Goal: Information Seeking & Learning: Learn about a topic

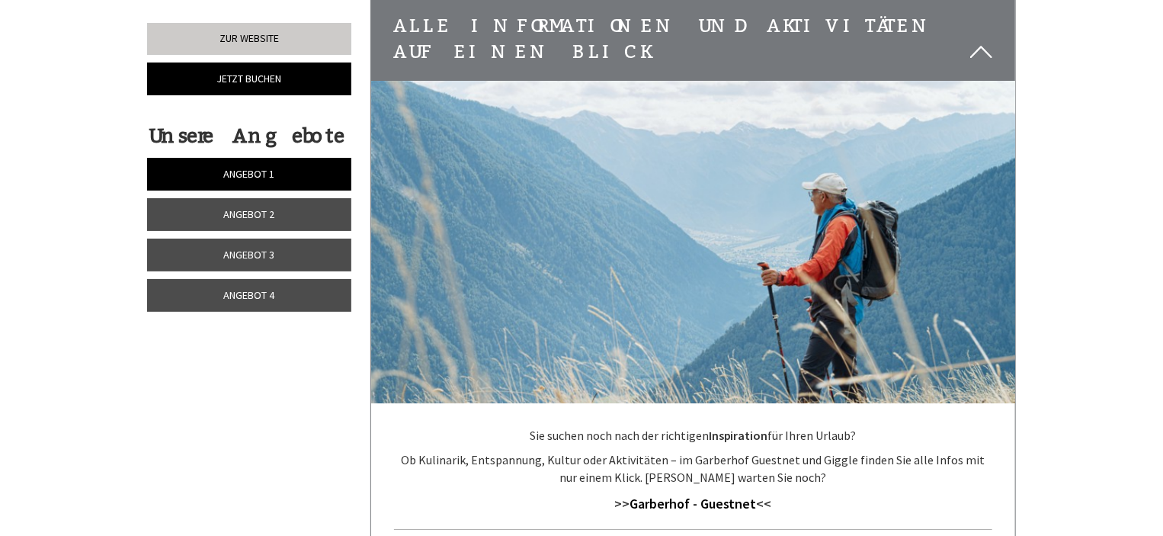
scroll to position [5027, 0]
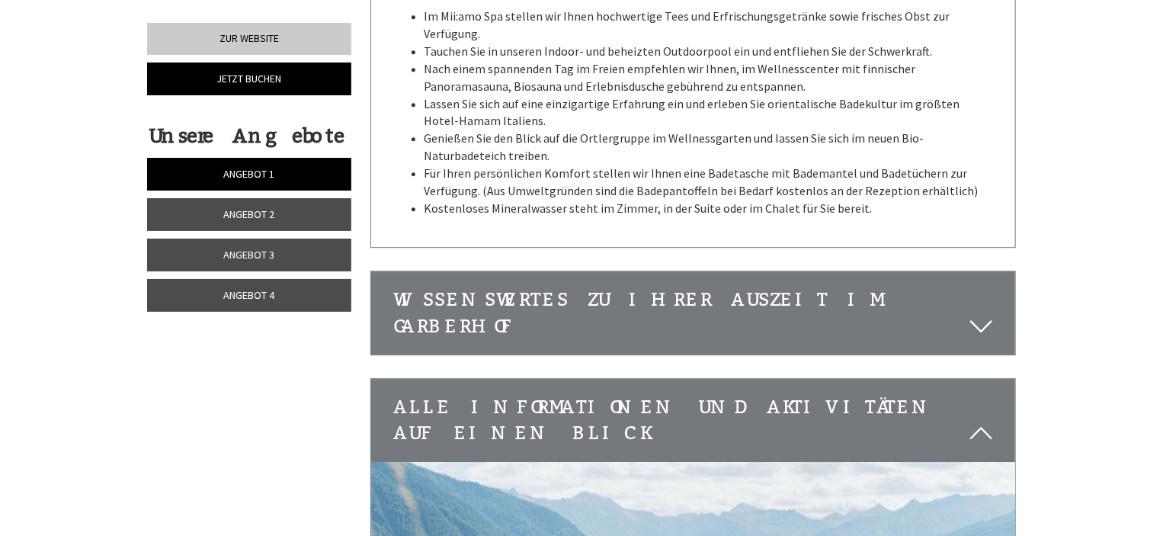
click at [246, 293] on span "Angebot 4" at bounding box center [249, 295] width 51 height 14
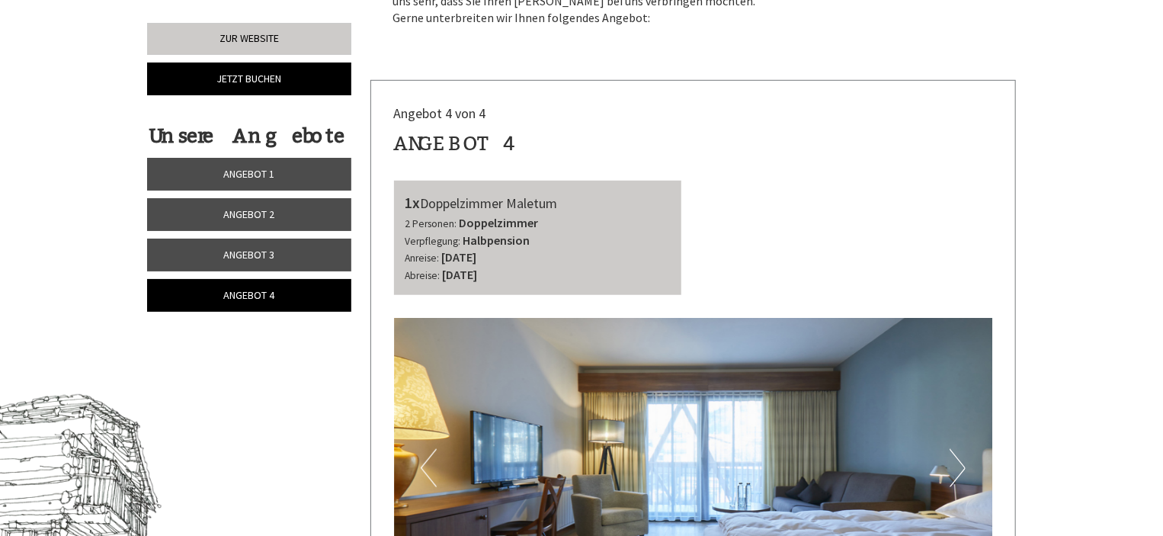
scroll to position [457, 0]
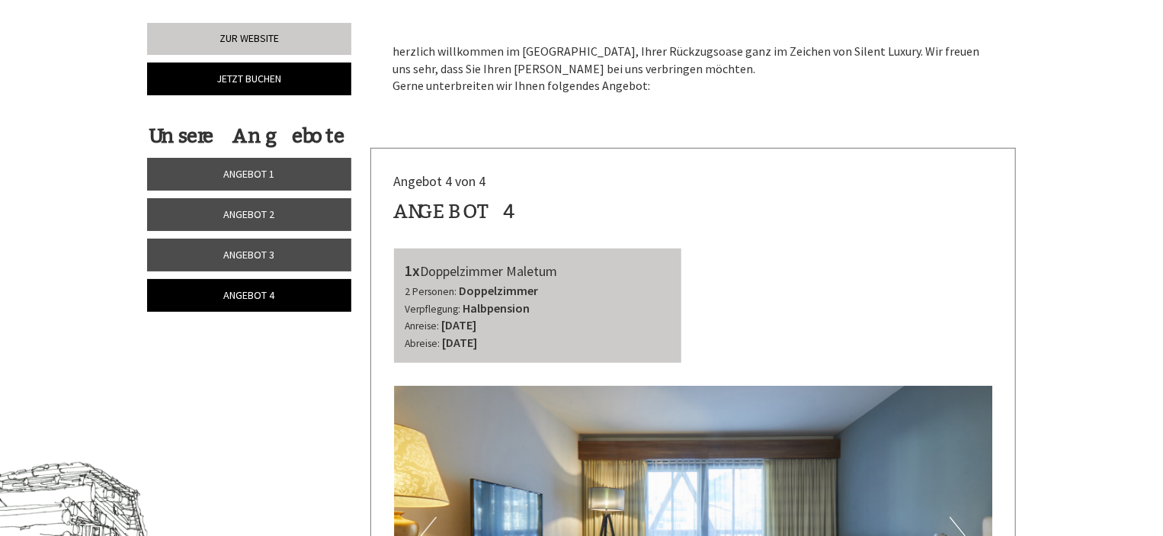
click at [312, 171] on link "Angebot 1" at bounding box center [249, 174] width 204 height 33
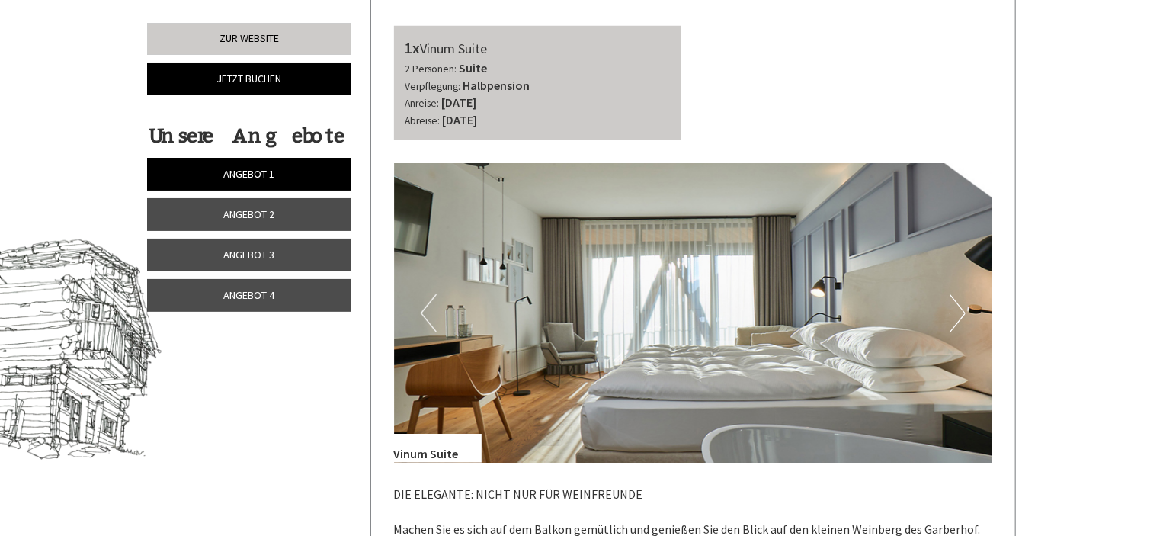
scroll to position [682, 0]
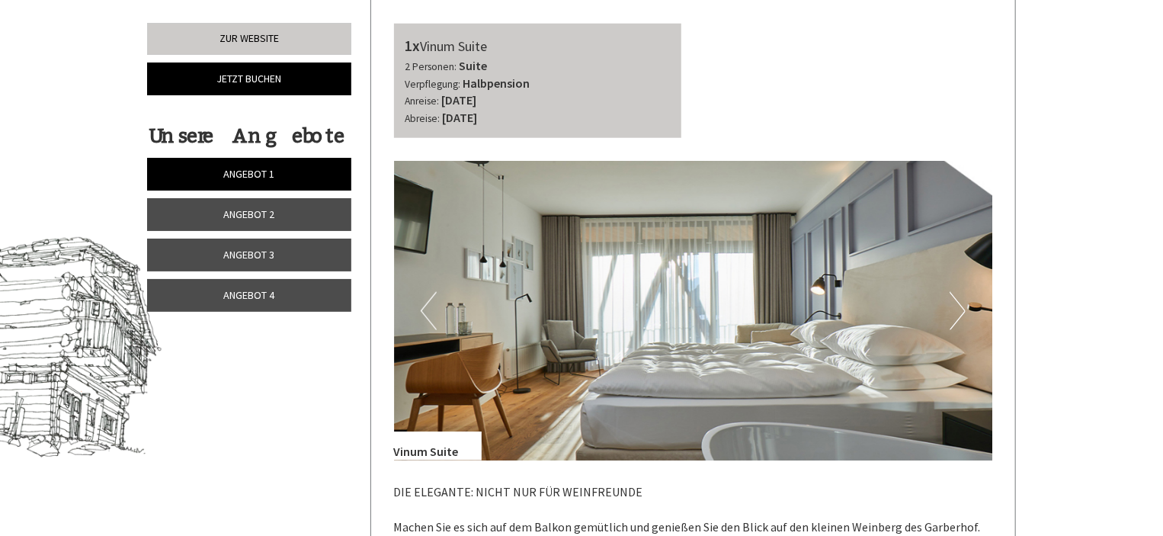
click at [959, 298] on button "Next" at bounding box center [957, 311] width 16 height 38
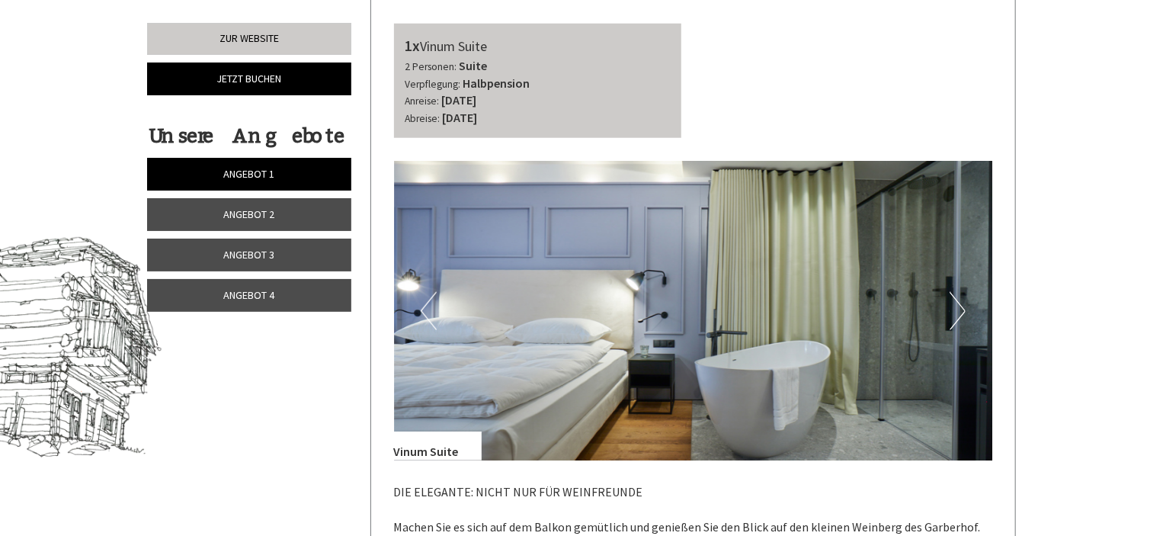
click at [959, 298] on button "Next" at bounding box center [957, 311] width 16 height 38
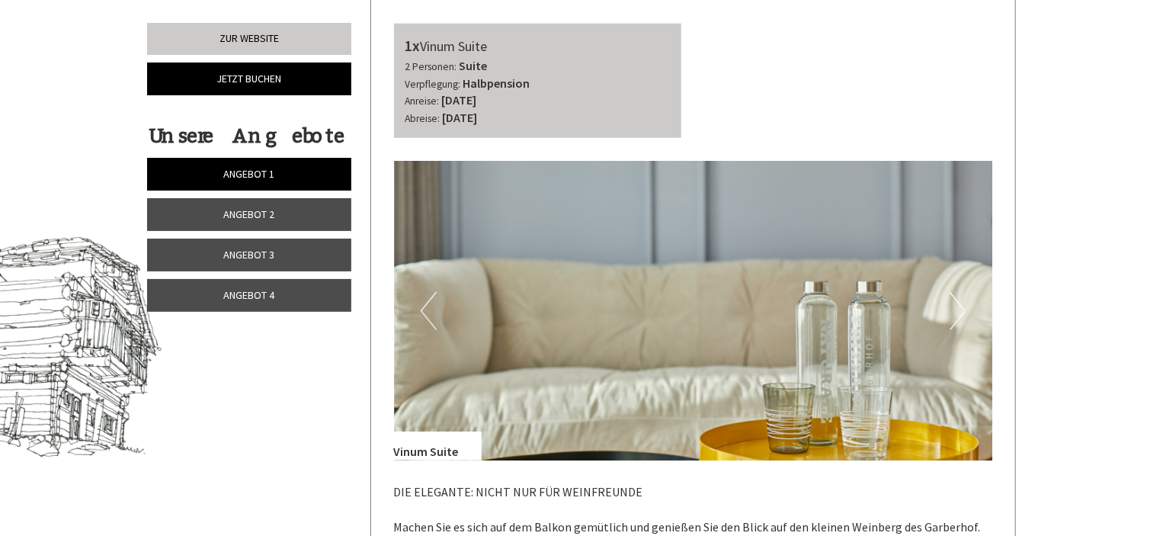
click at [959, 298] on button "Next" at bounding box center [957, 311] width 16 height 38
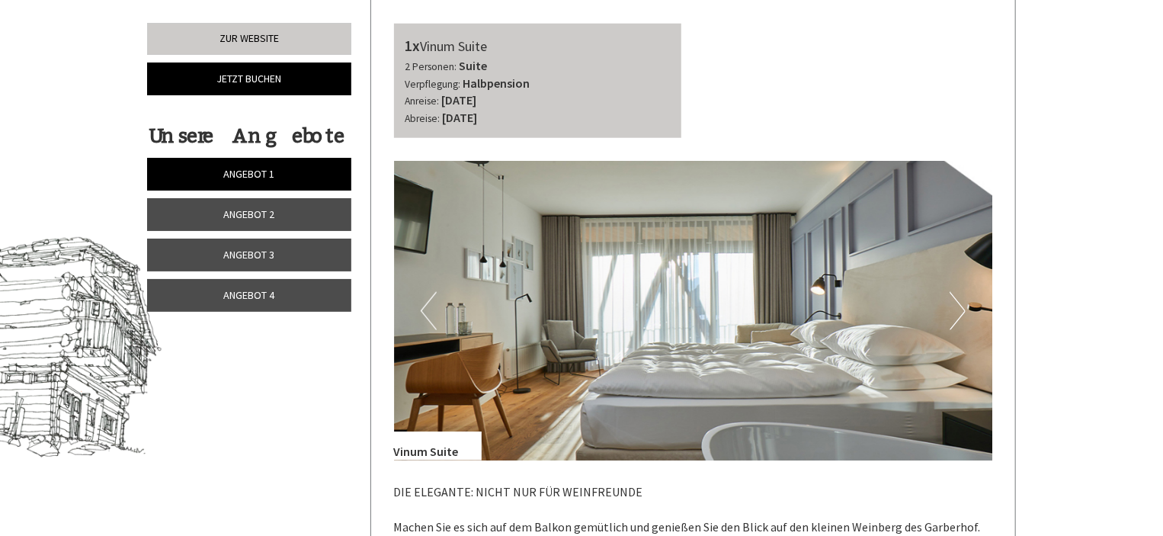
click at [959, 298] on button "Next" at bounding box center [957, 311] width 16 height 38
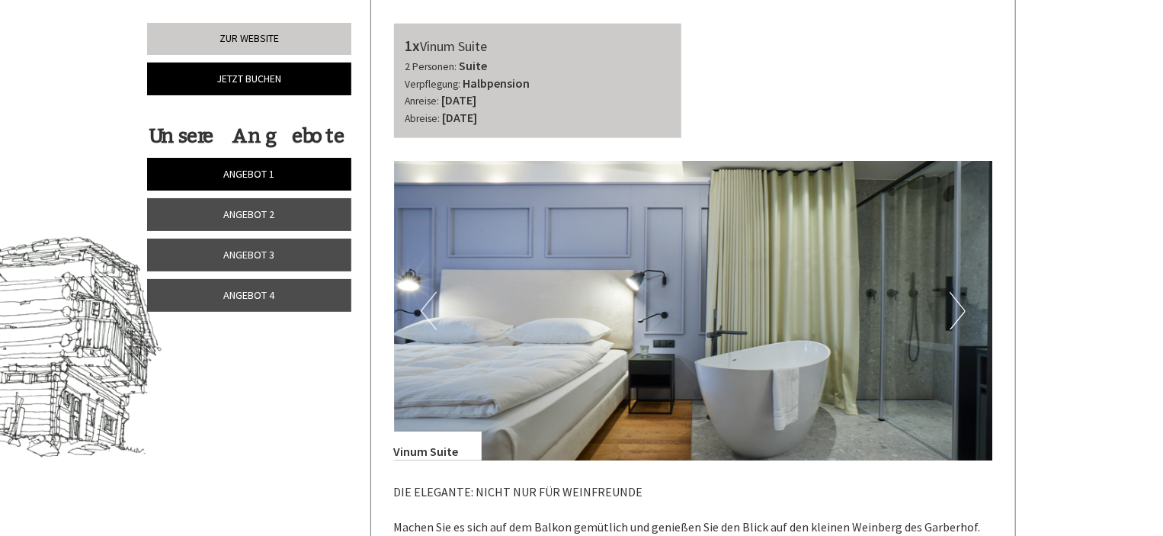
click at [310, 210] on link "Angebot 2" at bounding box center [249, 214] width 204 height 33
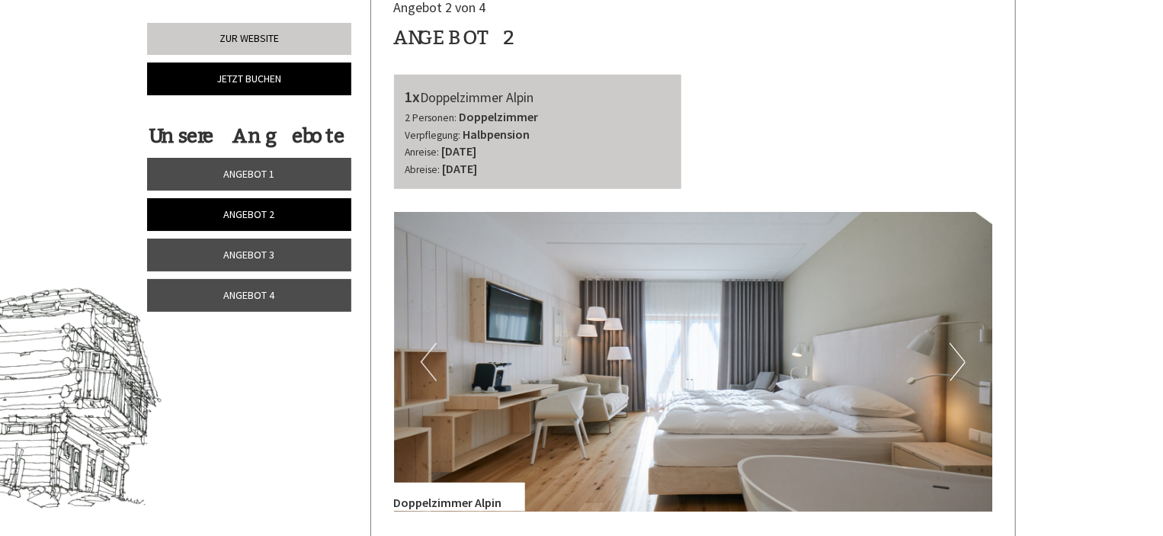
scroll to position [606, 0]
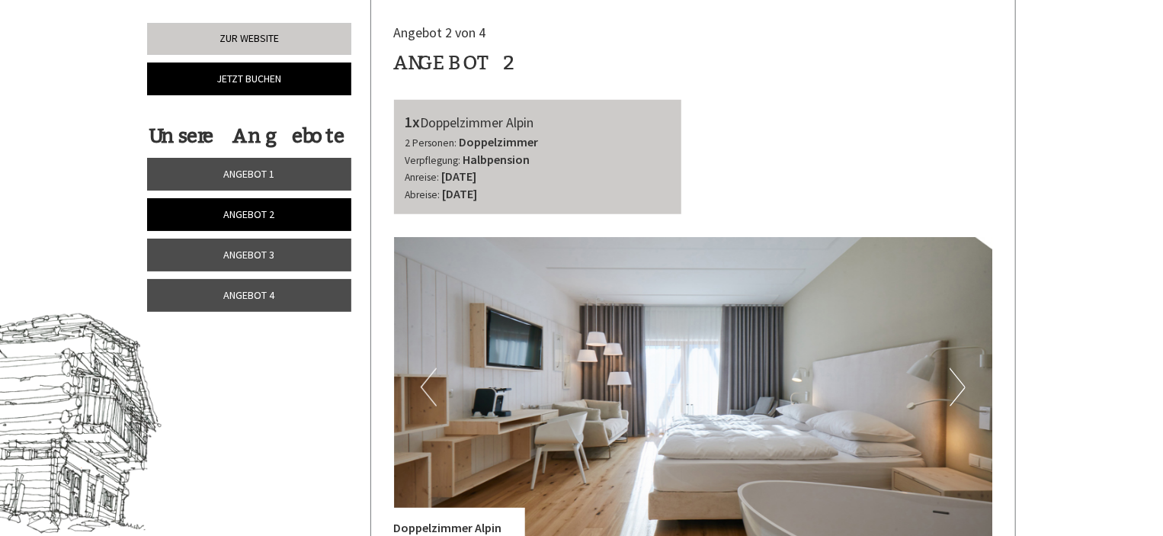
click at [290, 173] on link "Angebot 1" at bounding box center [249, 174] width 204 height 33
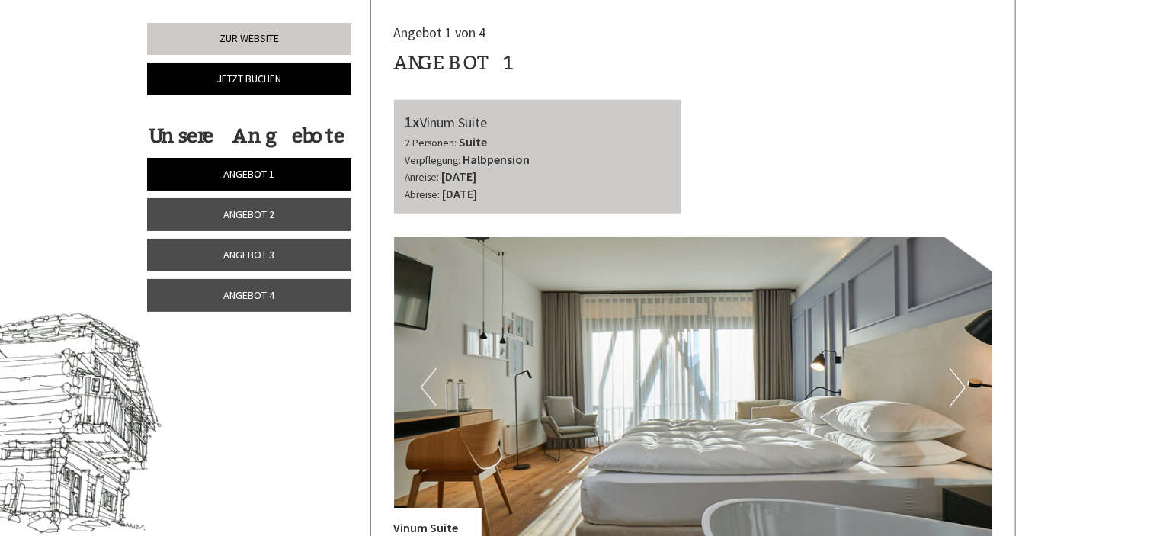
click at [954, 380] on button "Next" at bounding box center [957, 387] width 16 height 38
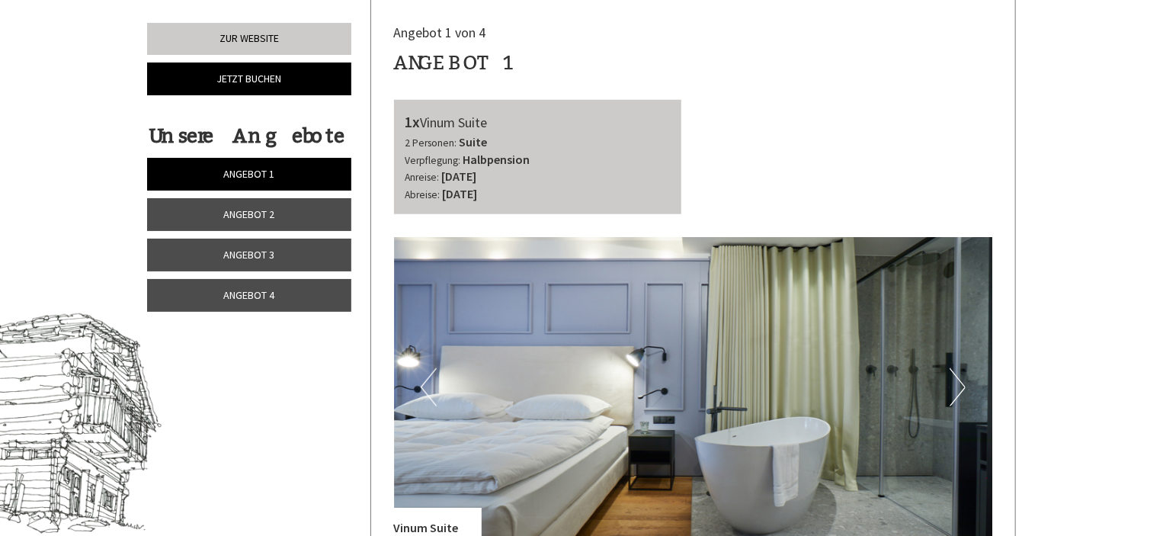
click at [954, 380] on button "Next" at bounding box center [957, 387] width 16 height 38
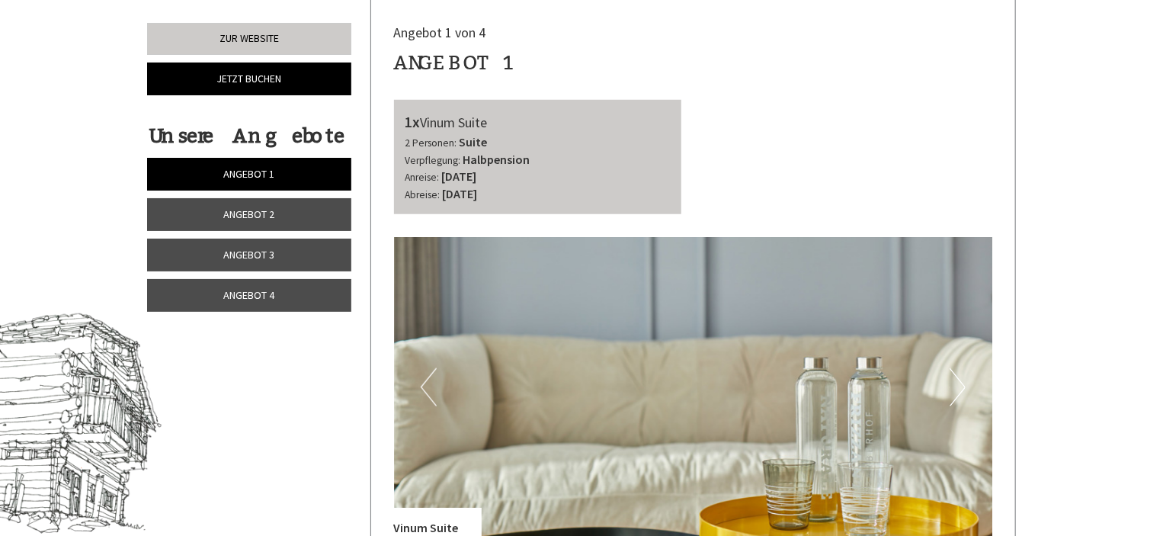
click at [954, 380] on button "Next" at bounding box center [957, 387] width 16 height 38
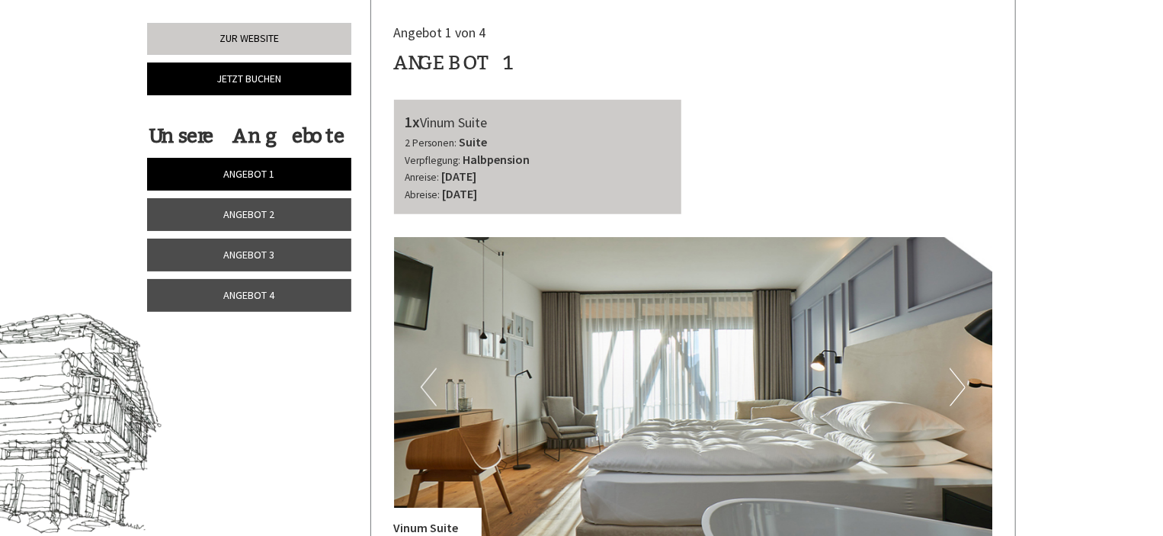
click at [952, 380] on button "Next" at bounding box center [957, 387] width 16 height 38
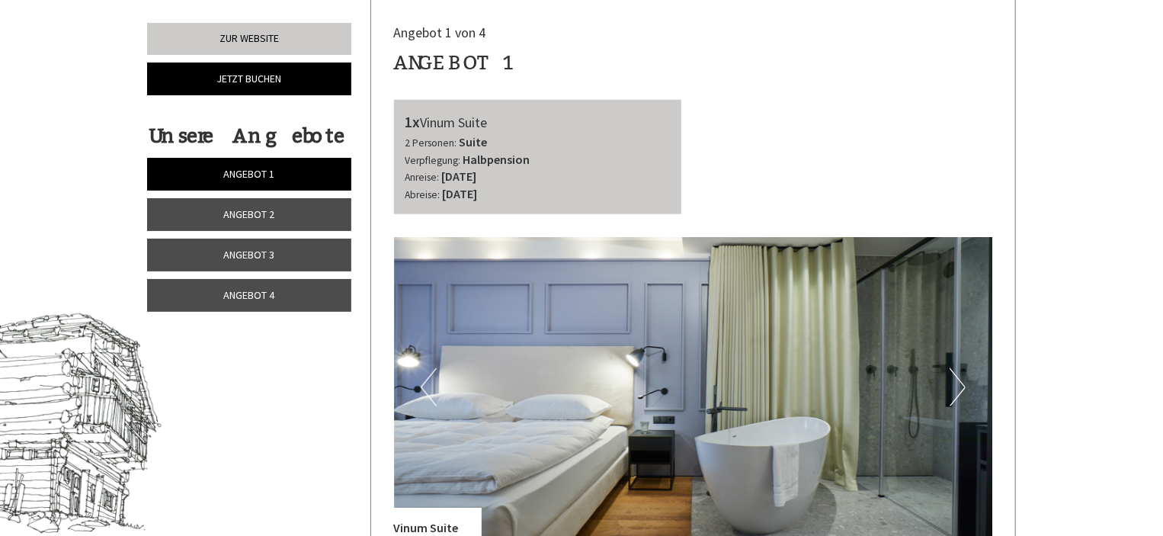
click at [283, 203] on link "Angebot 2" at bounding box center [249, 214] width 204 height 33
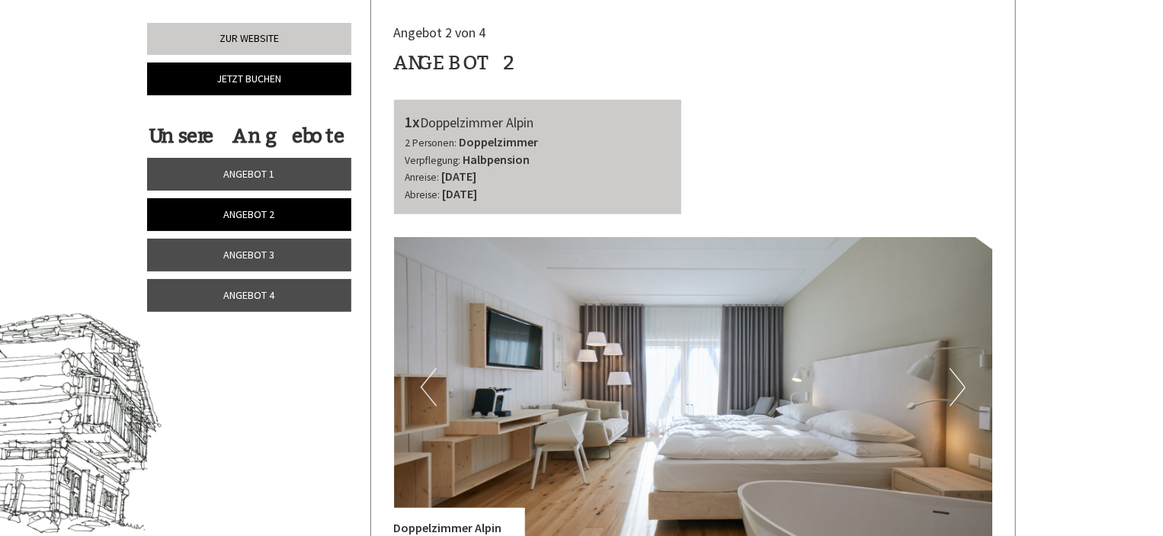
click at [960, 386] on button "Next" at bounding box center [957, 387] width 16 height 38
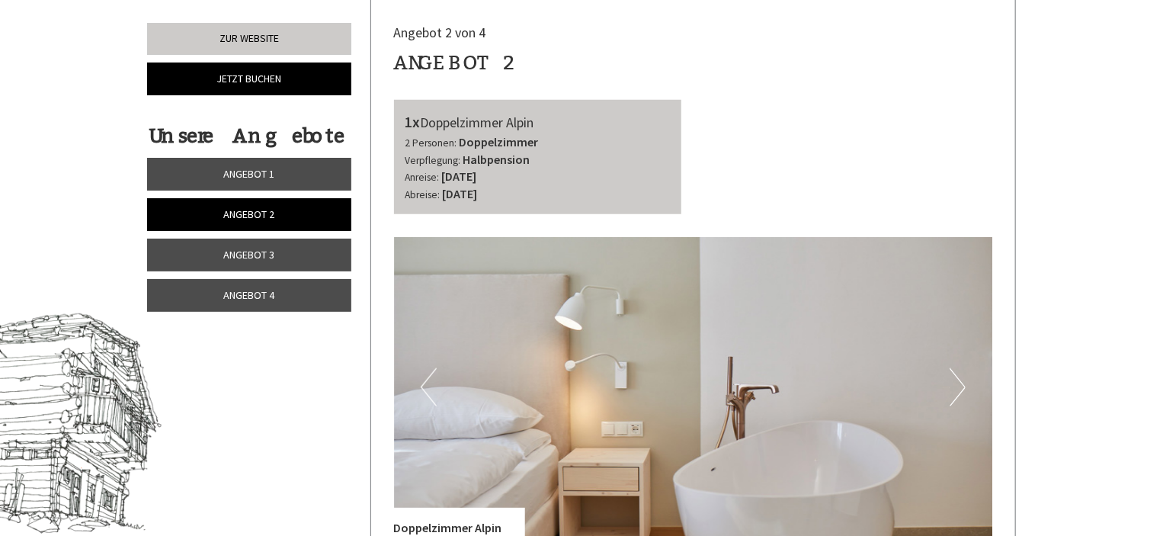
click at [960, 386] on button "Next" at bounding box center [957, 387] width 16 height 38
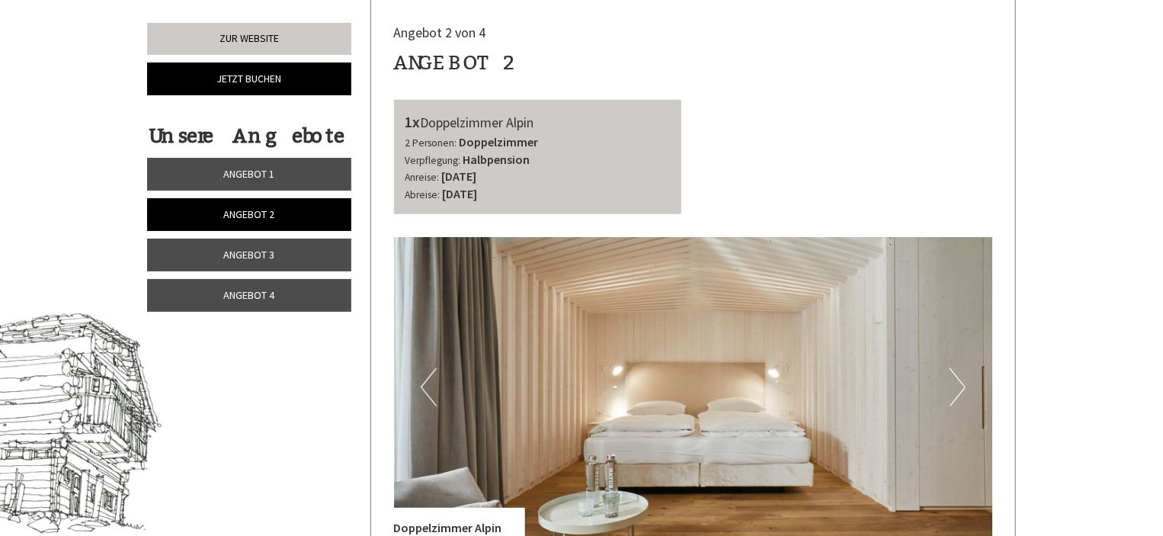
click at [288, 252] on link "Angebot 3" at bounding box center [249, 254] width 204 height 33
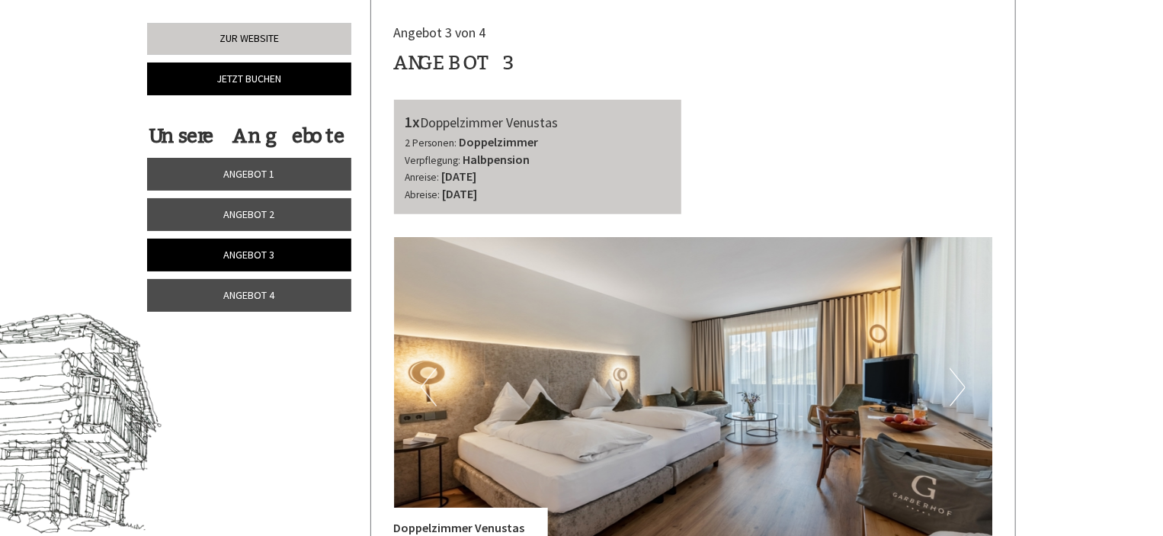
click at [958, 388] on button "Next" at bounding box center [957, 387] width 16 height 38
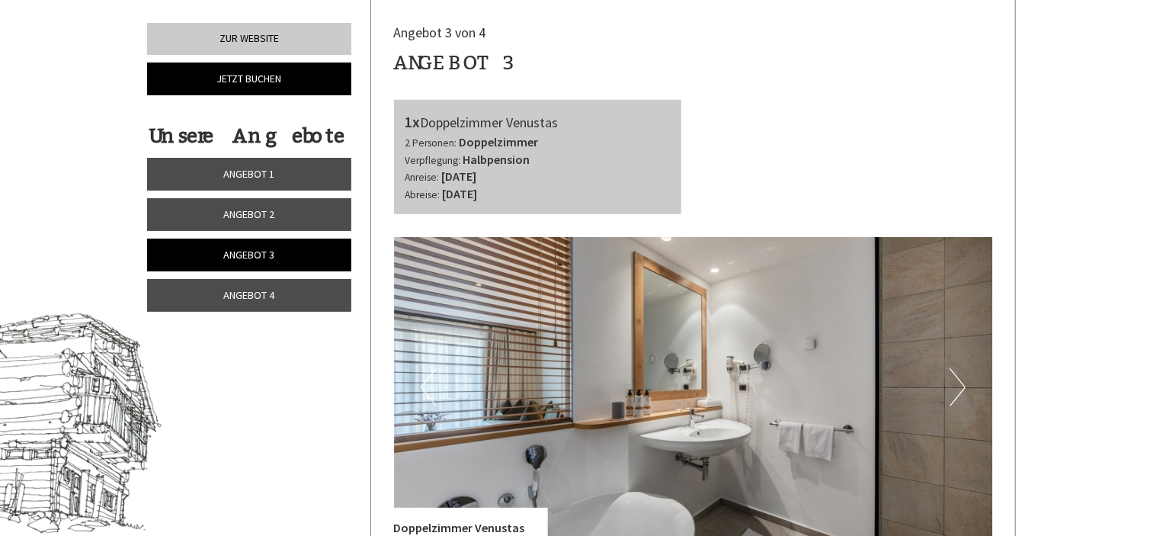
click at [958, 388] on button "Next" at bounding box center [957, 387] width 16 height 38
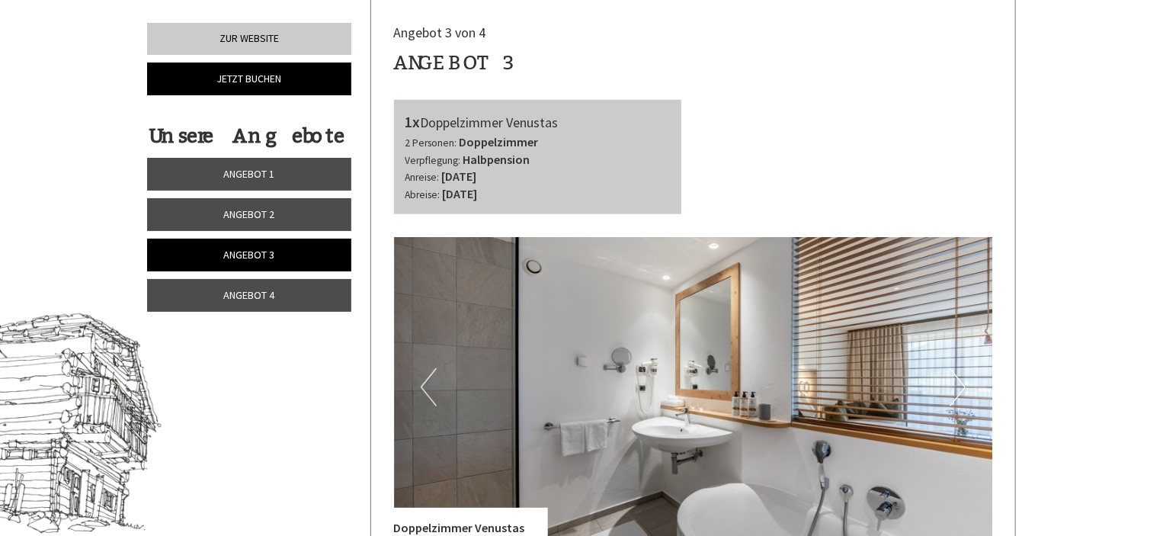
click at [957, 380] on button "Next" at bounding box center [957, 387] width 16 height 38
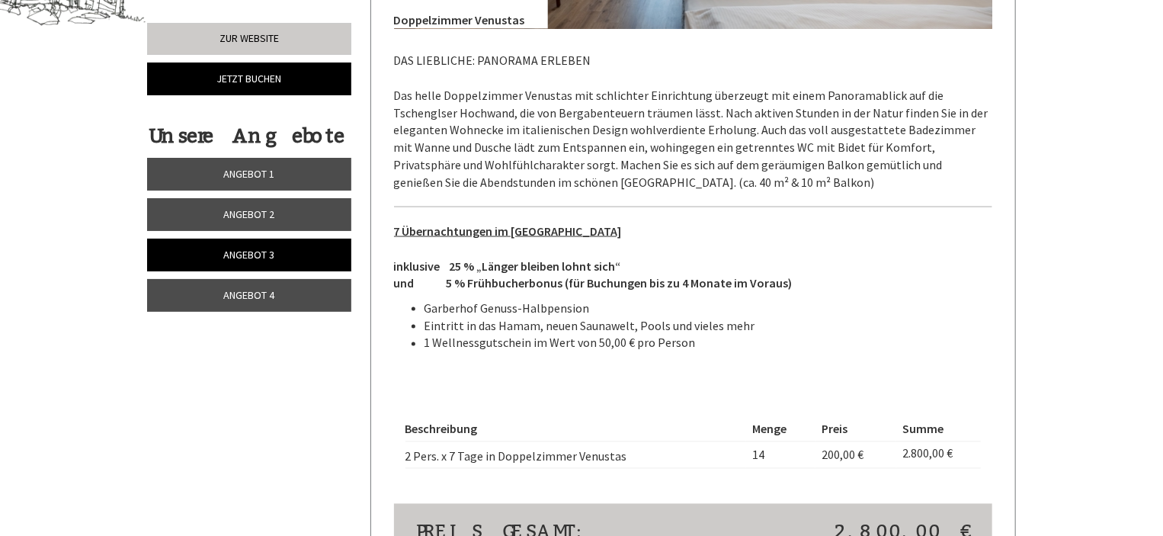
scroll to position [1139, 0]
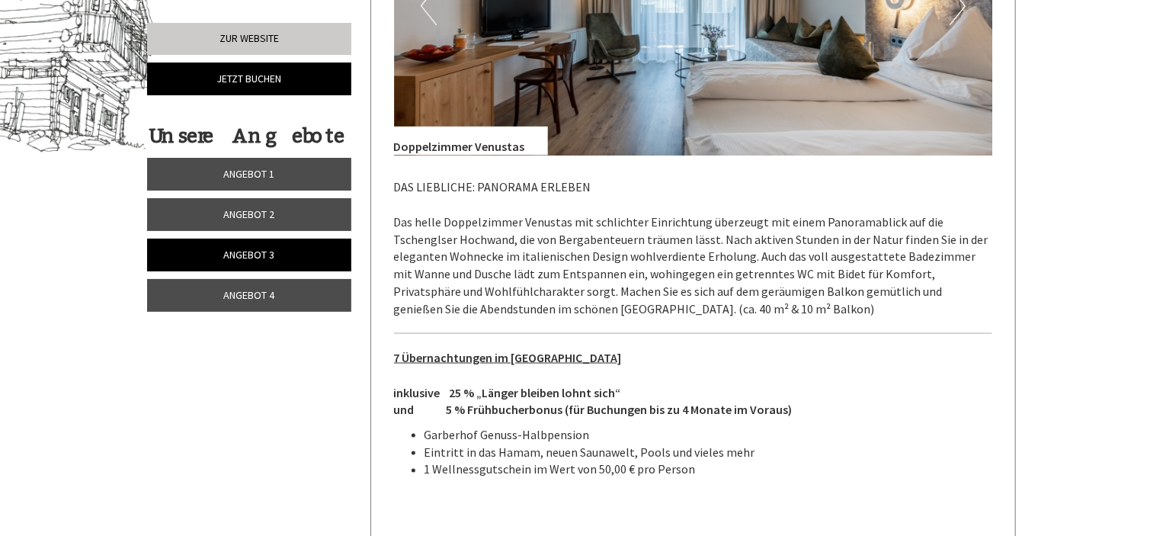
click at [270, 289] on span "Angebot 4" at bounding box center [249, 295] width 51 height 14
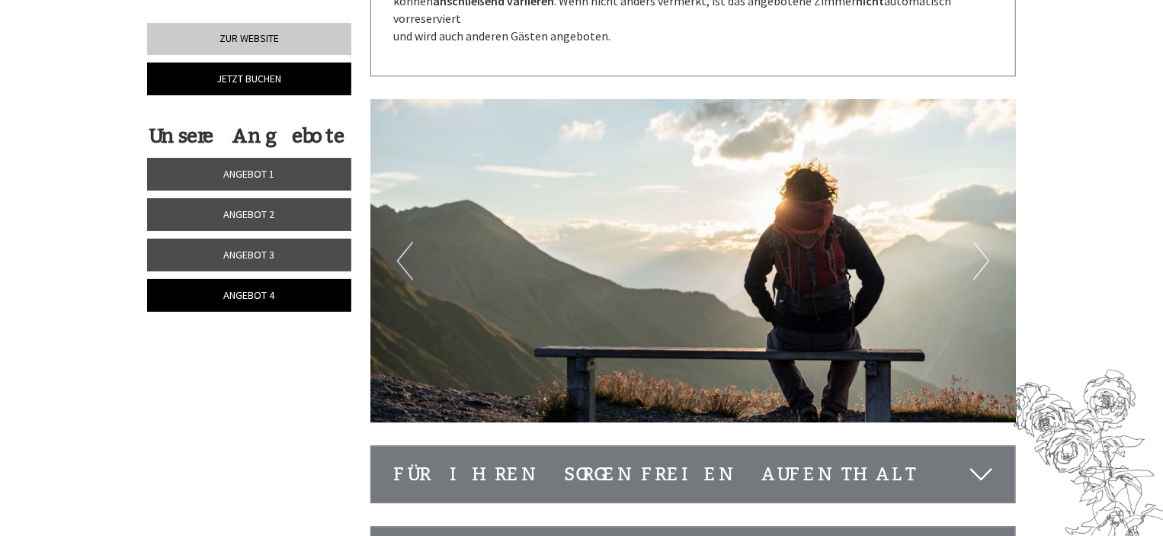
scroll to position [1824, 0]
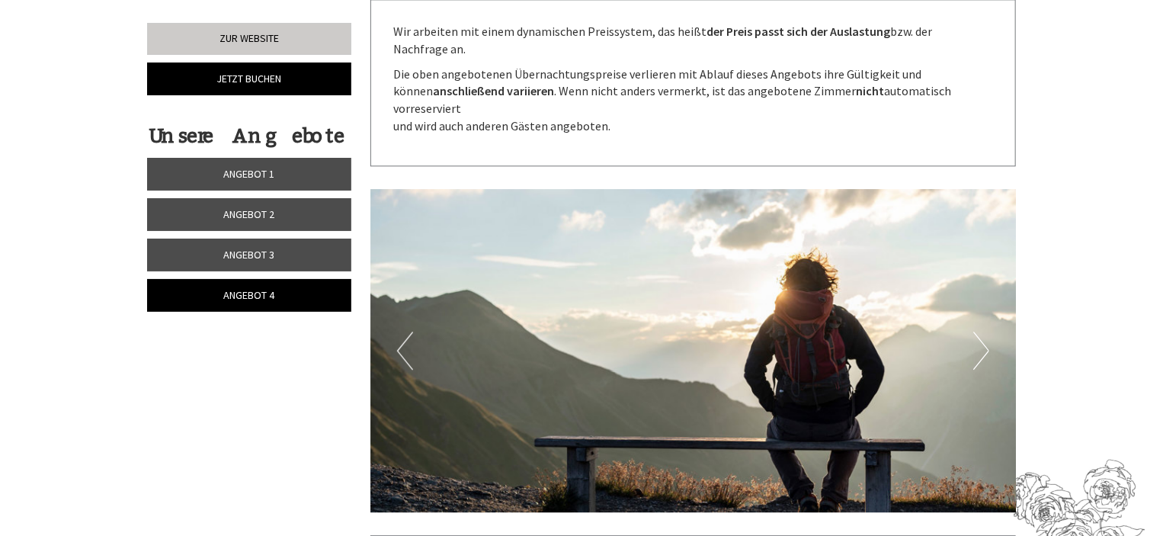
click at [981, 331] on button "Next" at bounding box center [981, 350] width 16 height 38
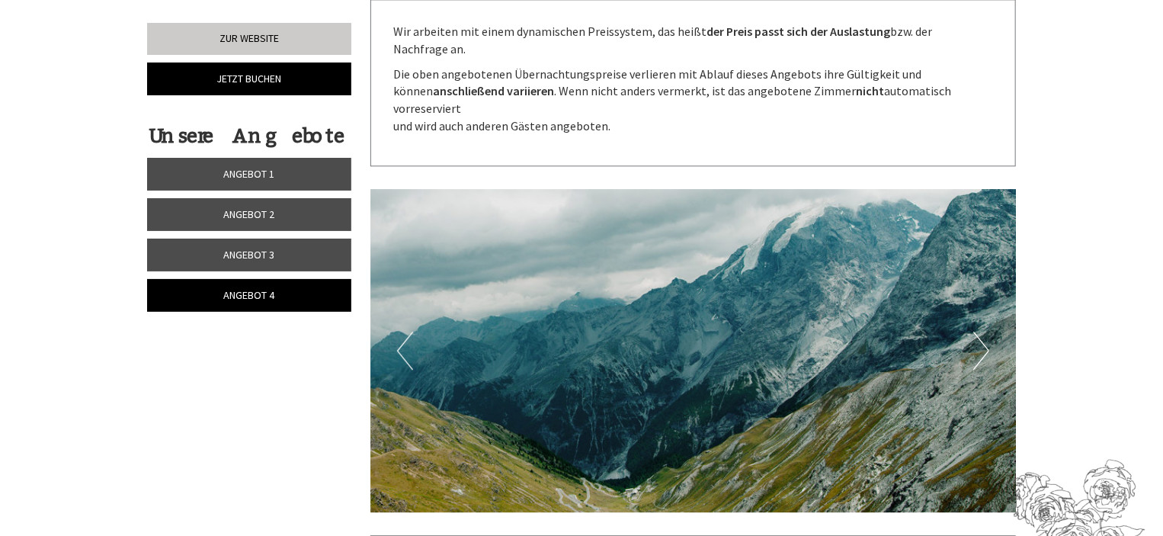
click at [981, 331] on button "Next" at bounding box center [981, 350] width 16 height 38
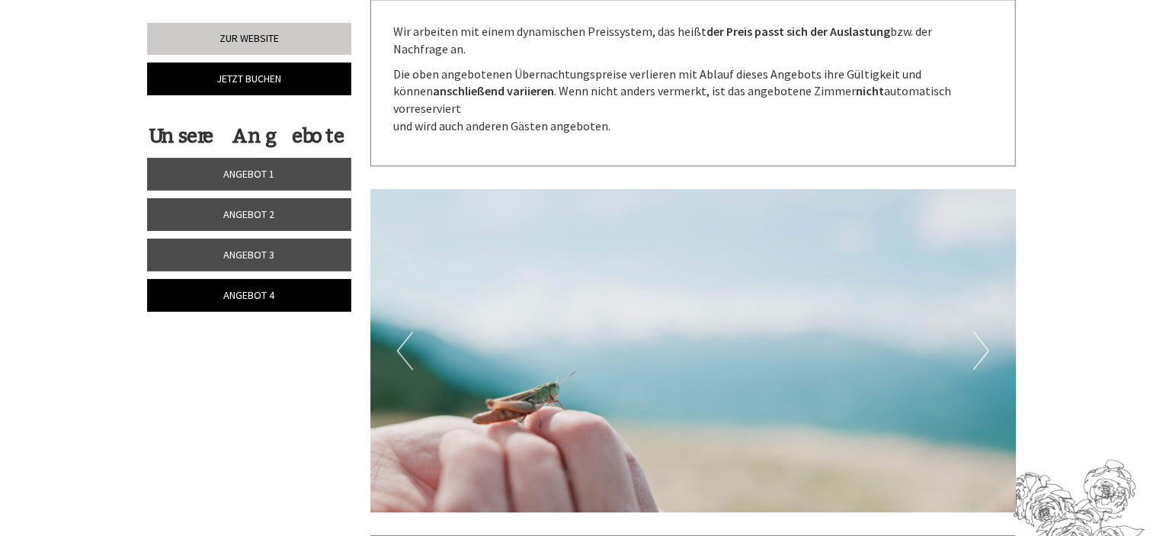
click at [981, 331] on button "Next" at bounding box center [981, 350] width 16 height 38
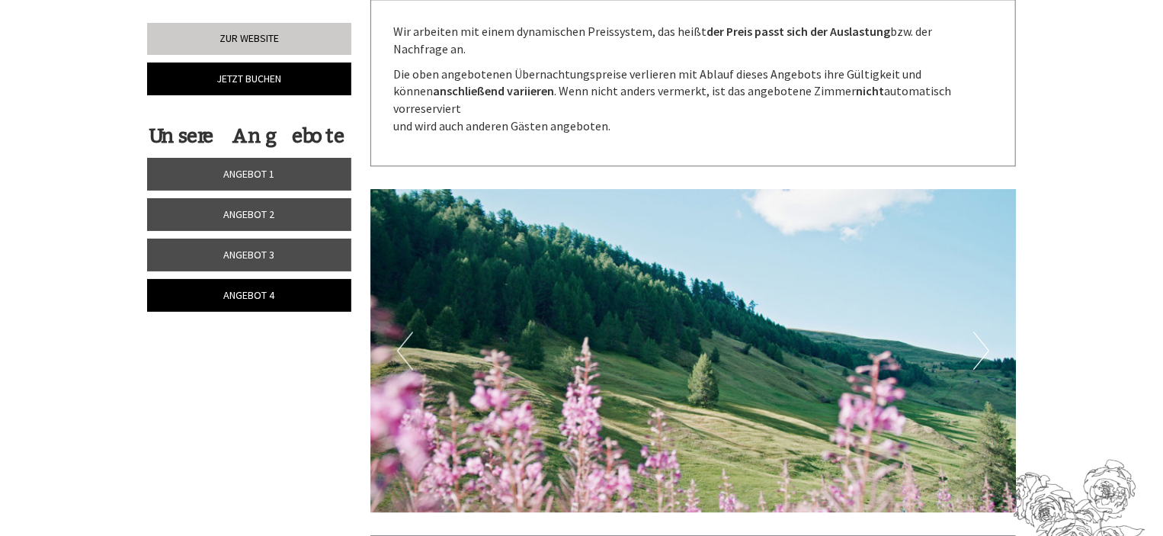
click at [981, 331] on button "Next" at bounding box center [981, 350] width 16 height 38
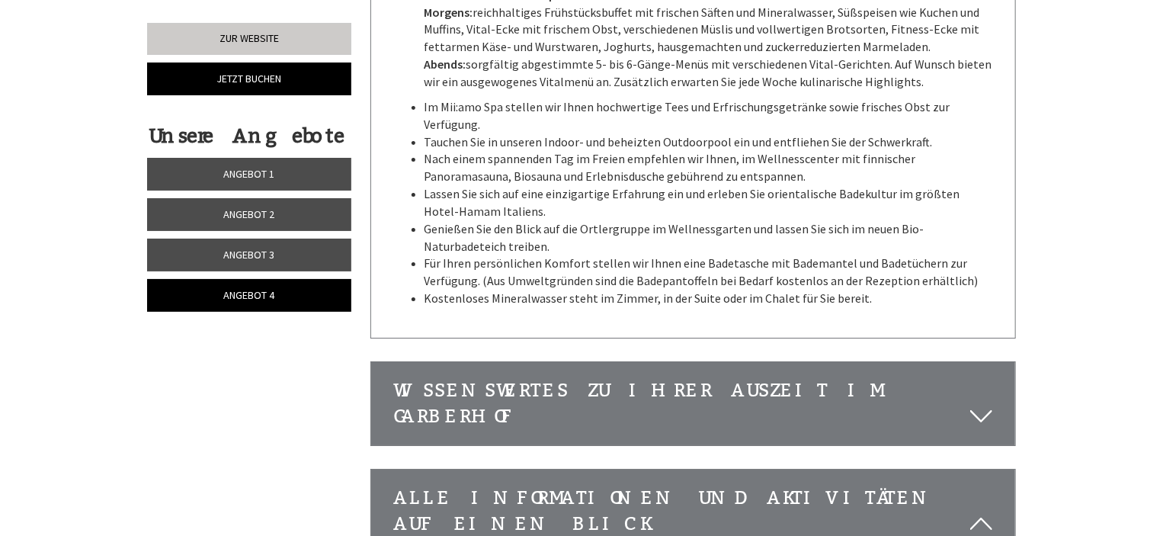
scroll to position [2586, 0]
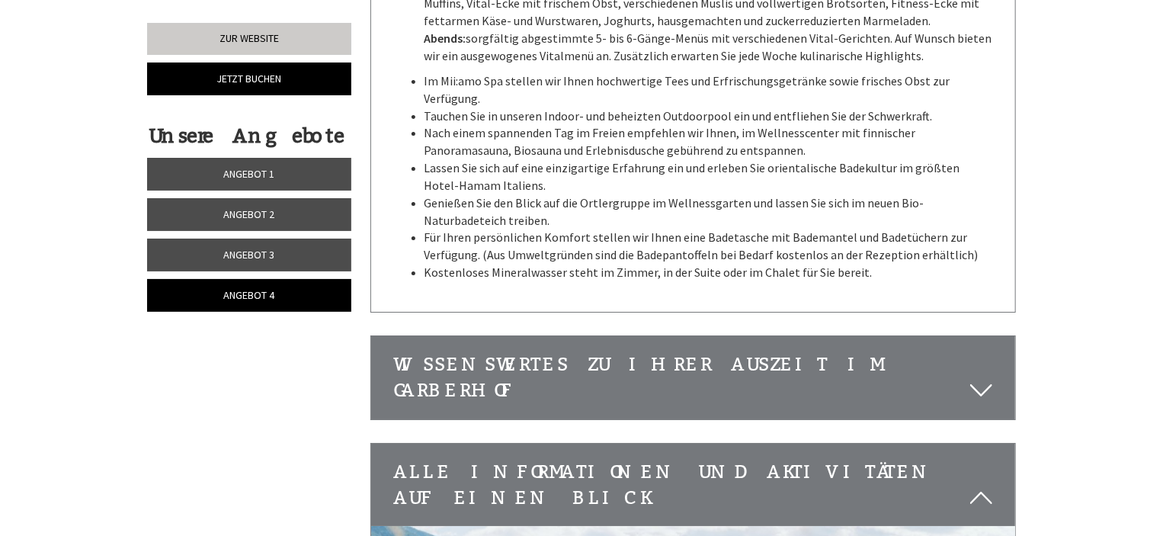
click at [981, 377] on icon at bounding box center [981, 390] width 22 height 26
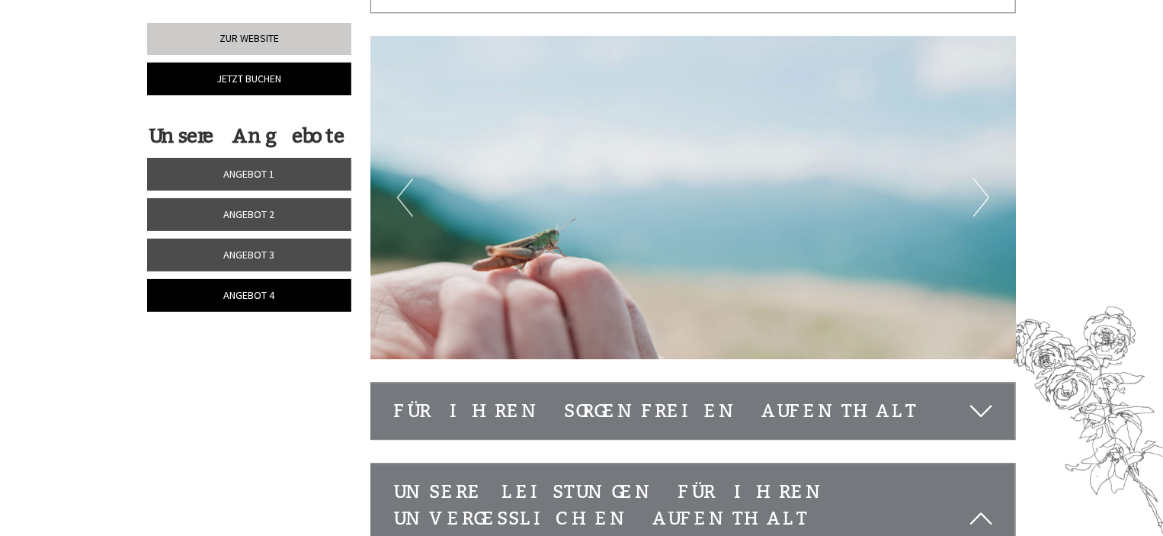
scroll to position [1977, 0]
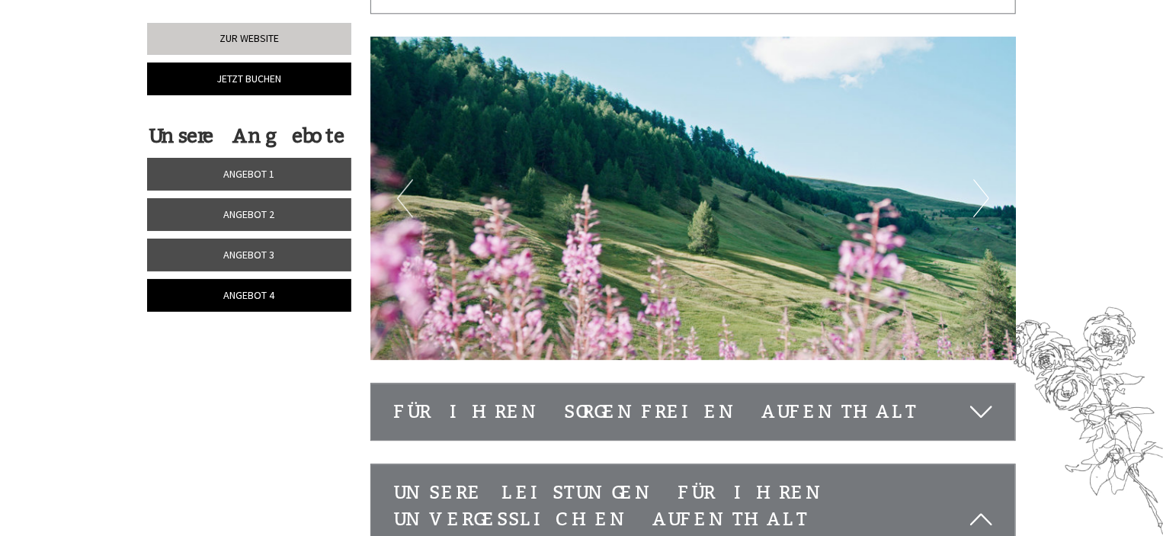
click at [984, 399] on icon at bounding box center [981, 412] width 22 height 26
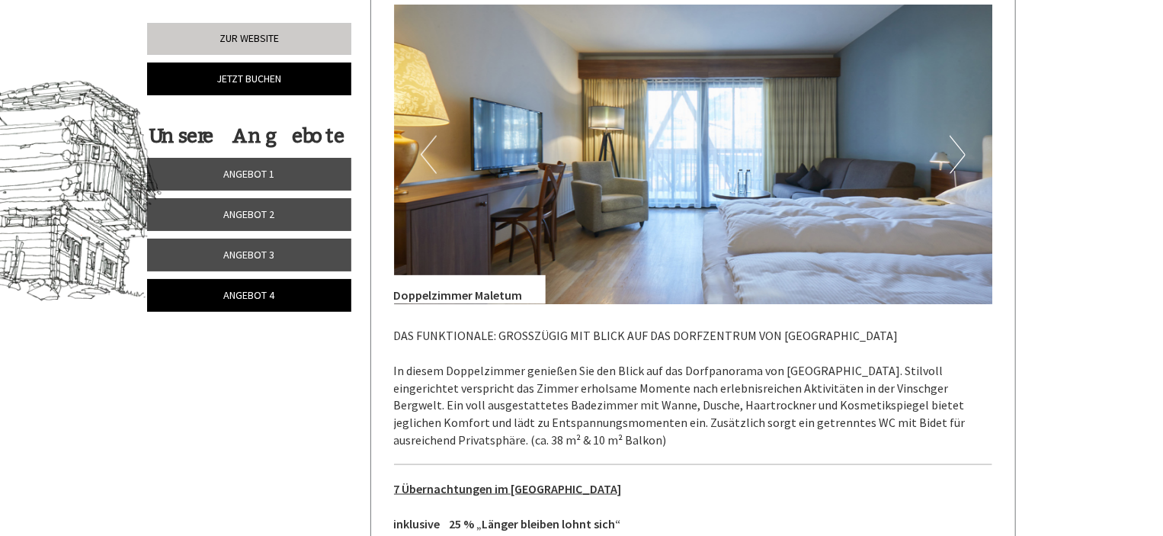
scroll to position [757, 0]
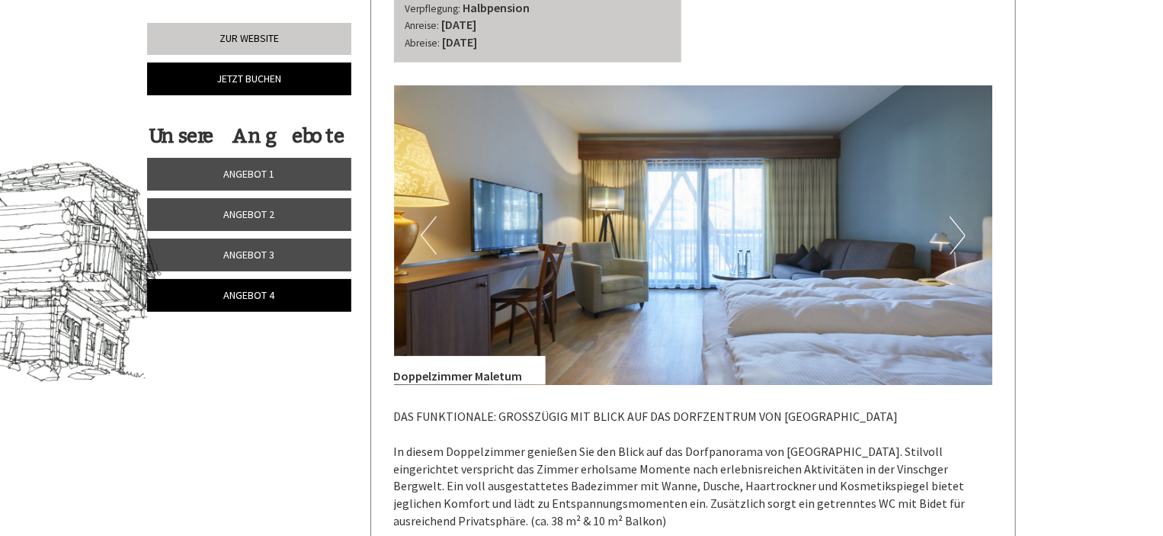
click at [959, 235] on button "Next" at bounding box center [957, 235] width 16 height 38
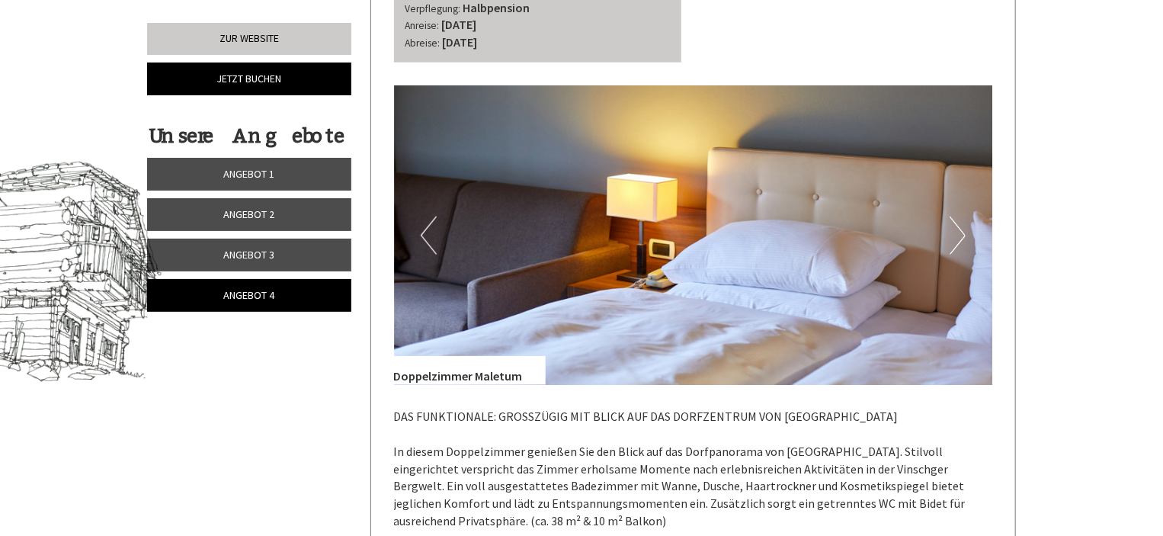
click at [959, 235] on button "Next" at bounding box center [957, 235] width 16 height 38
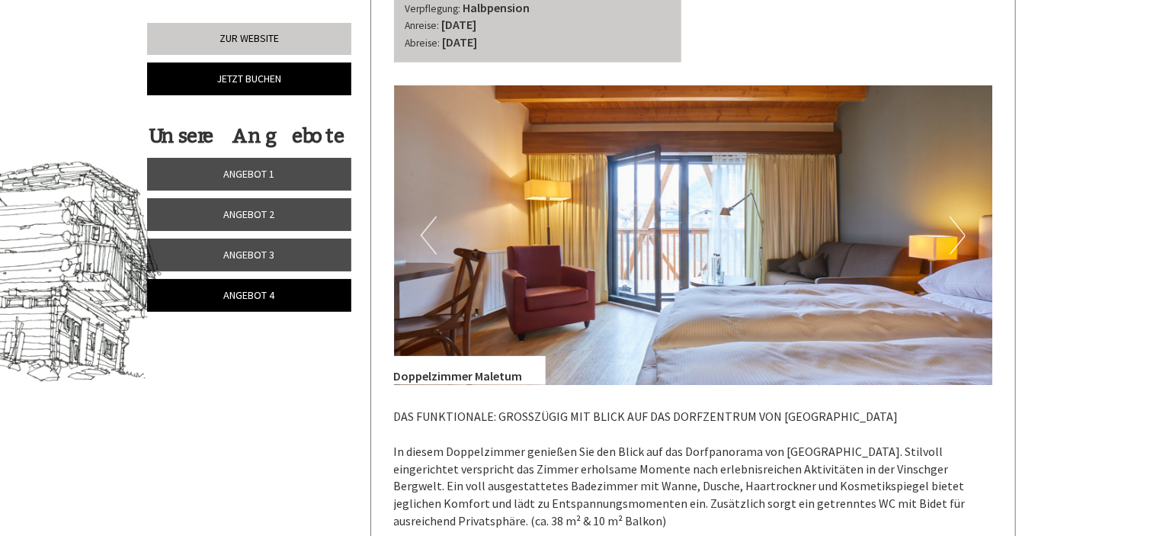
click at [959, 235] on button "Next" at bounding box center [957, 235] width 16 height 38
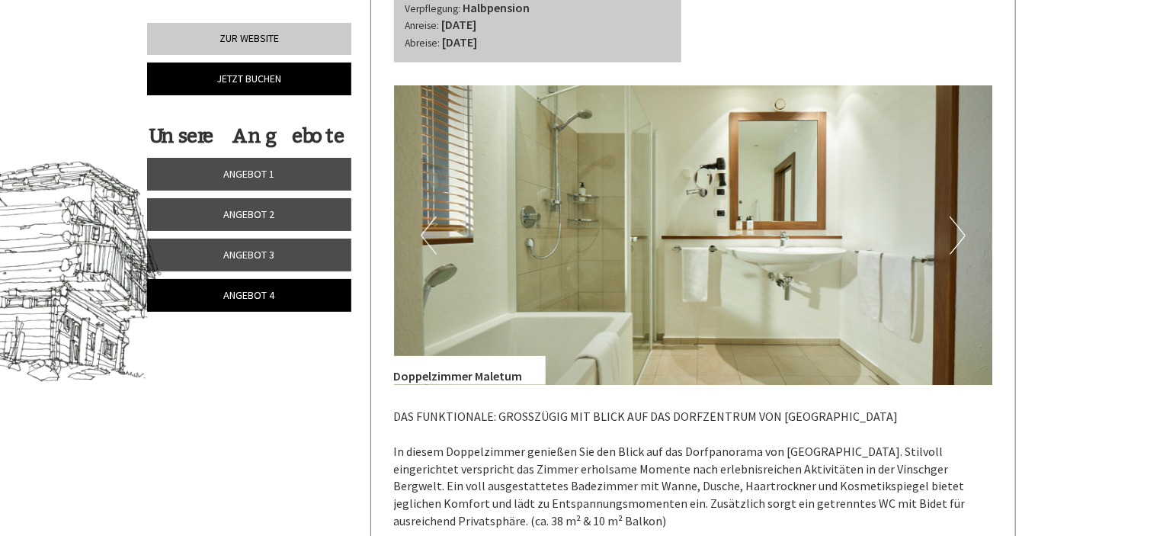
click at [959, 235] on button "Next" at bounding box center [957, 235] width 16 height 38
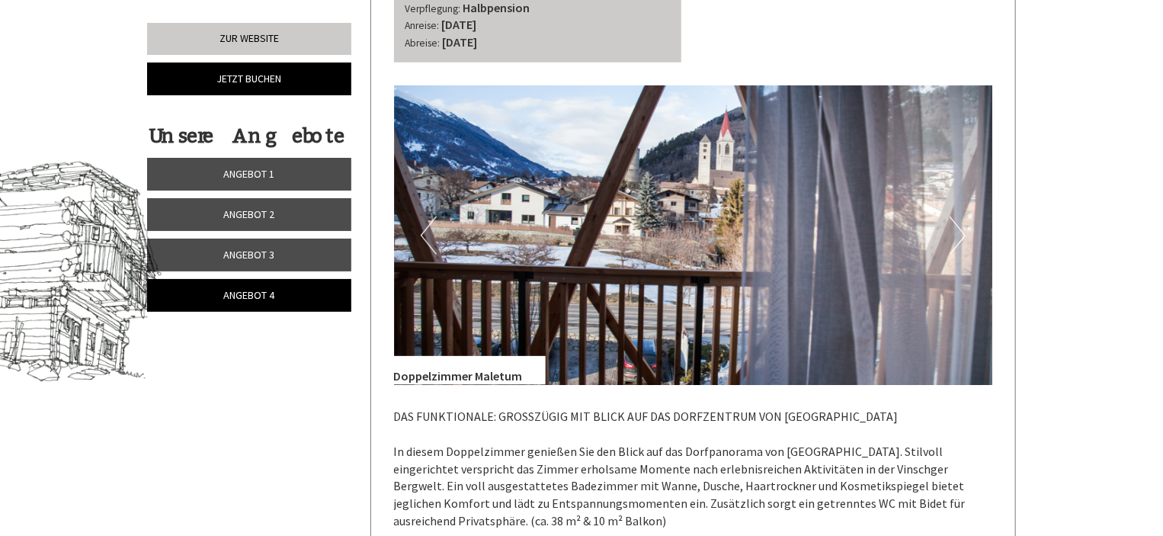
click at [959, 235] on button "Next" at bounding box center [957, 235] width 16 height 38
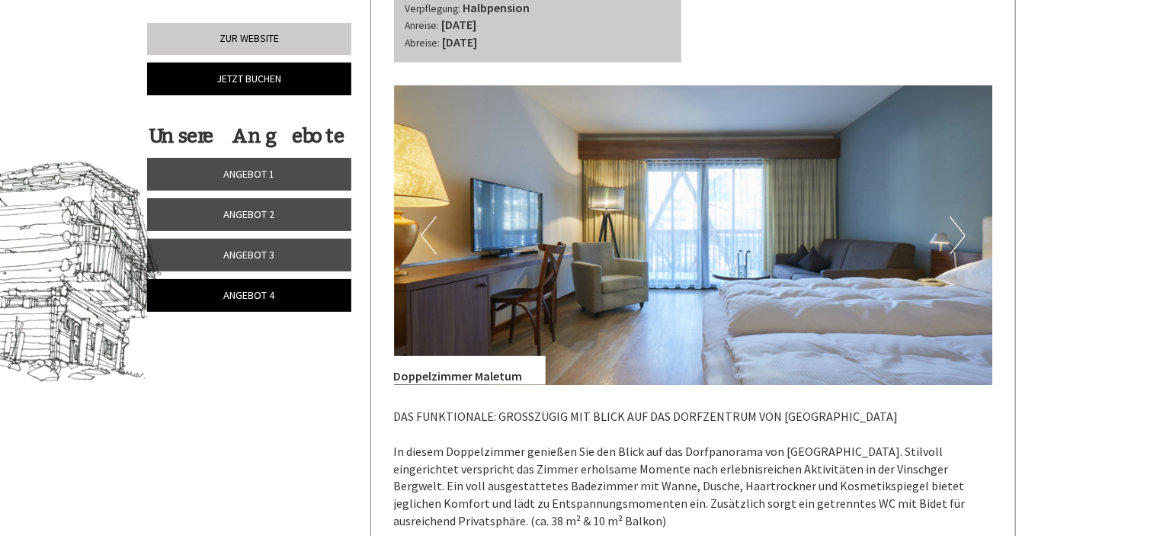
click at [418, 229] on img at bounding box center [693, 234] width 599 height 299
click at [421, 232] on button "Previous" at bounding box center [429, 235] width 16 height 38
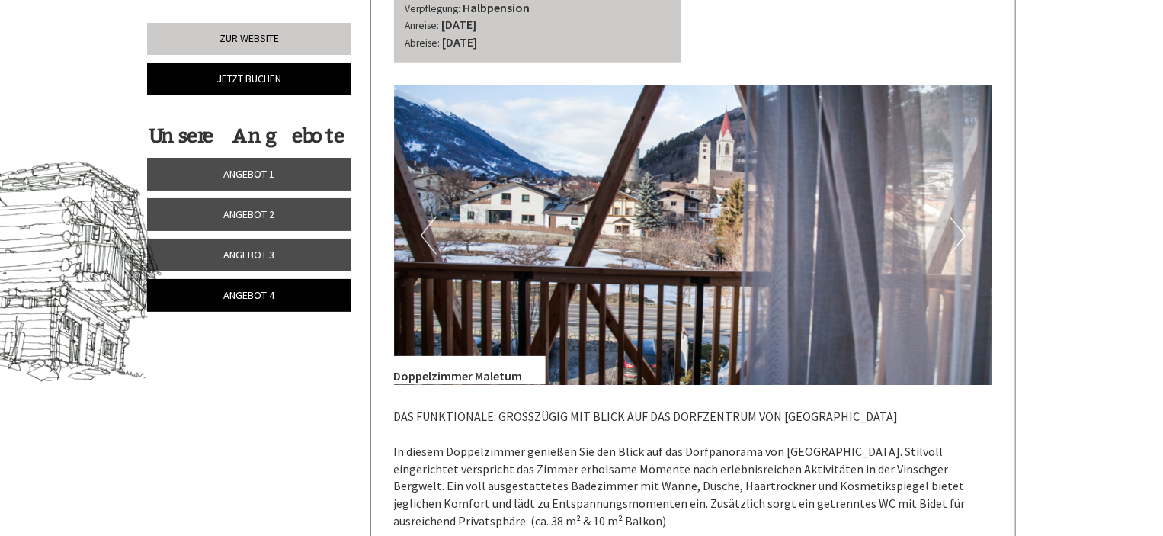
click at [421, 232] on button "Previous" at bounding box center [429, 235] width 16 height 38
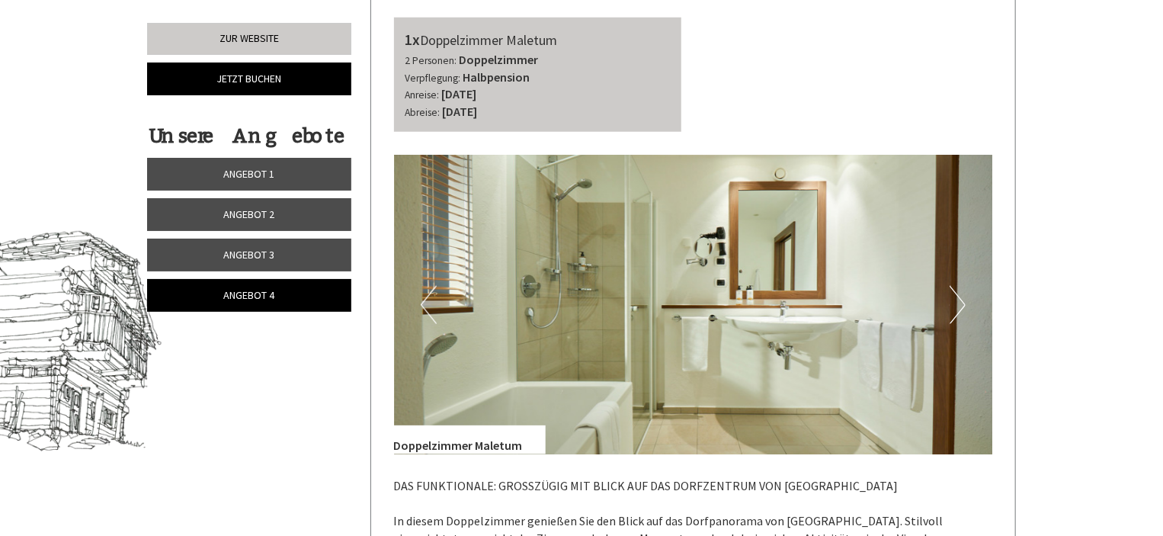
scroll to position [681, 0]
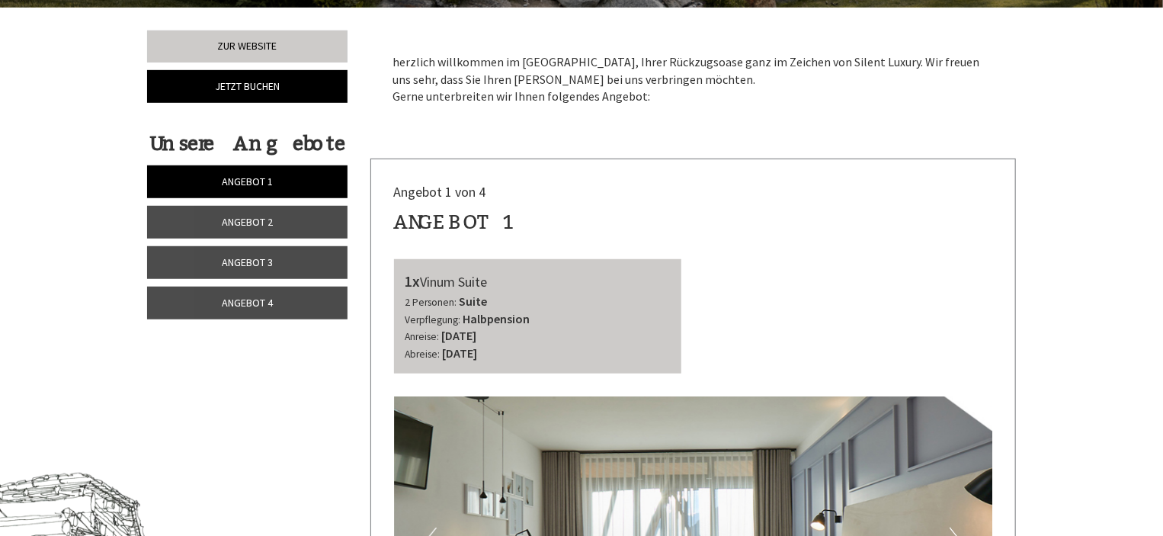
scroll to position [457, 0]
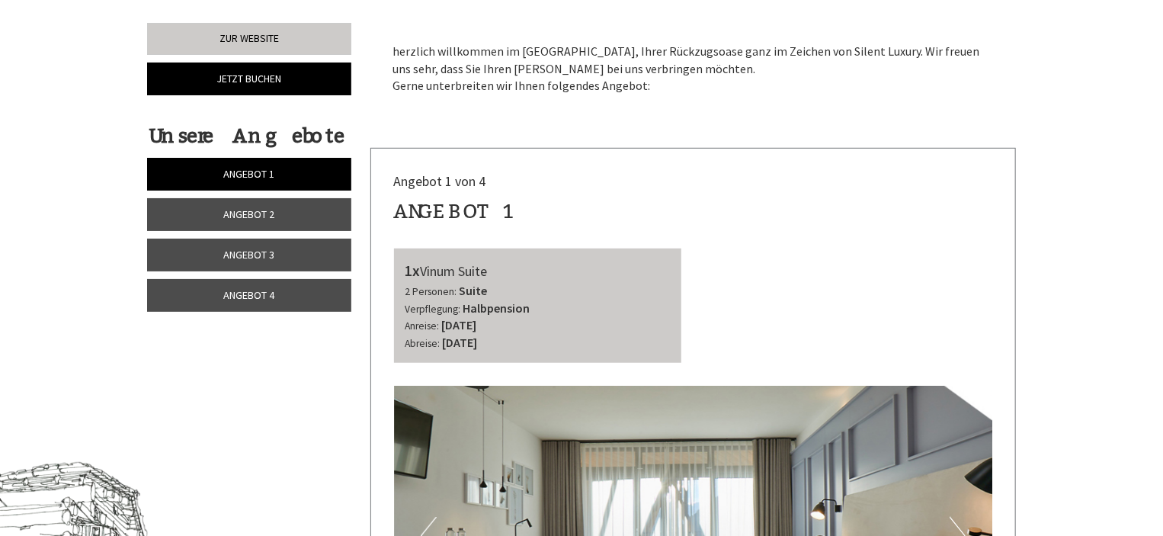
click at [277, 299] on link "Angebot 4" at bounding box center [249, 295] width 204 height 33
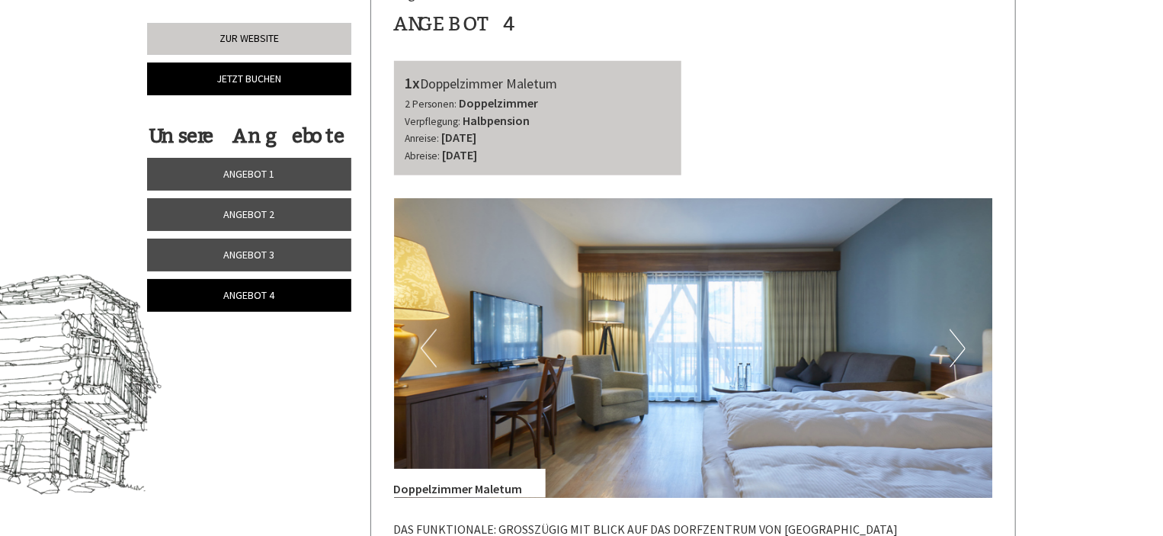
scroll to position [680, 0]
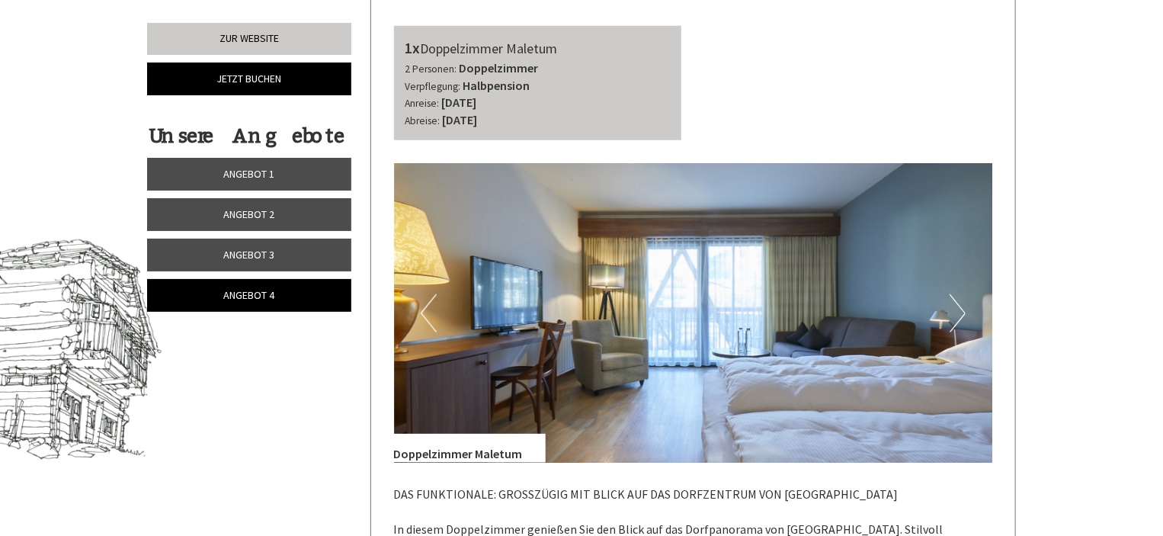
click at [951, 311] on button "Next" at bounding box center [957, 313] width 16 height 38
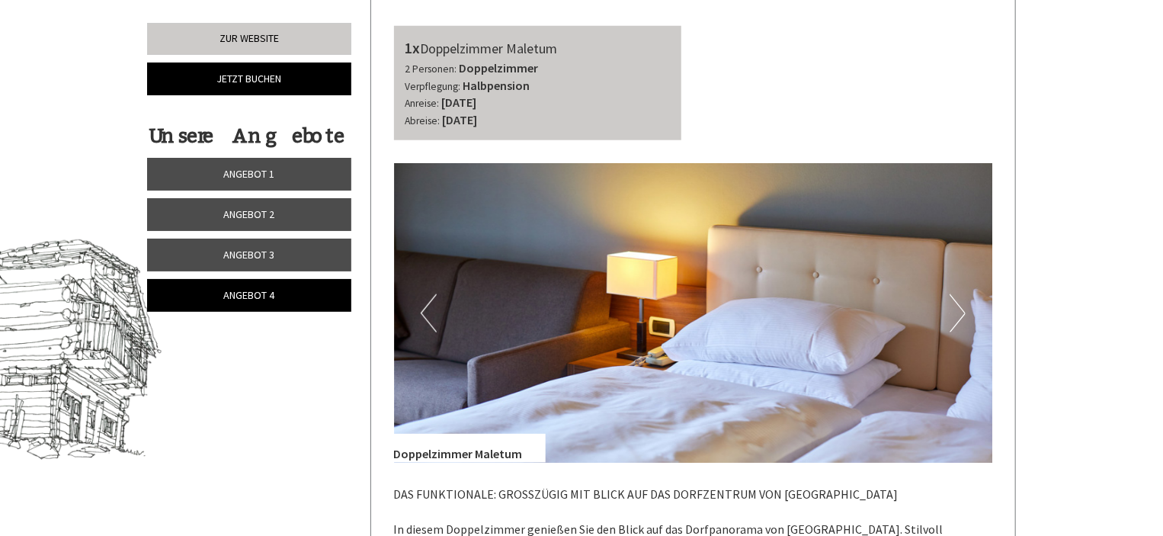
click at [951, 311] on button "Next" at bounding box center [957, 313] width 16 height 38
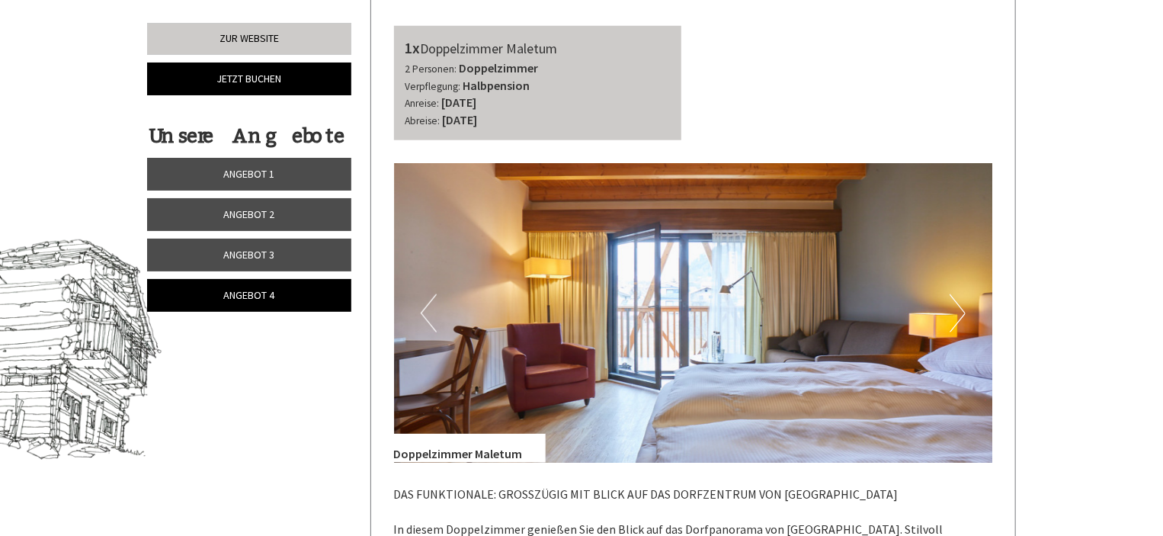
drag, startPoint x: 857, startPoint y: 283, endPoint x: 632, endPoint y: 293, distance: 225.8
click at [632, 293] on img at bounding box center [693, 312] width 599 height 299
click at [951, 314] on button "Next" at bounding box center [957, 313] width 16 height 38
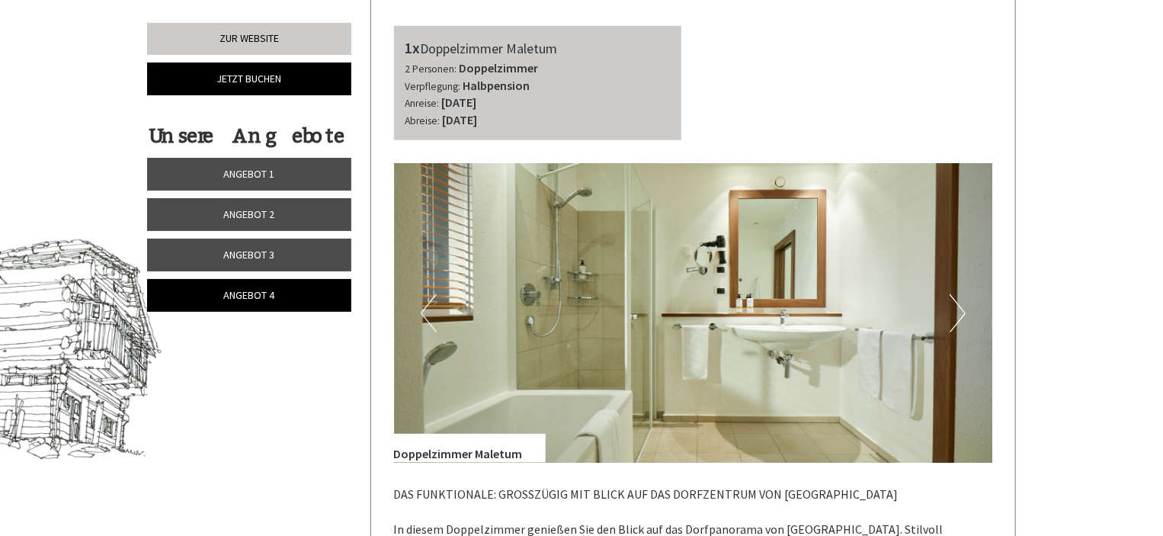
click at [952, 312] on button "Next" at bounding box center [957, 313] width 16 height 38
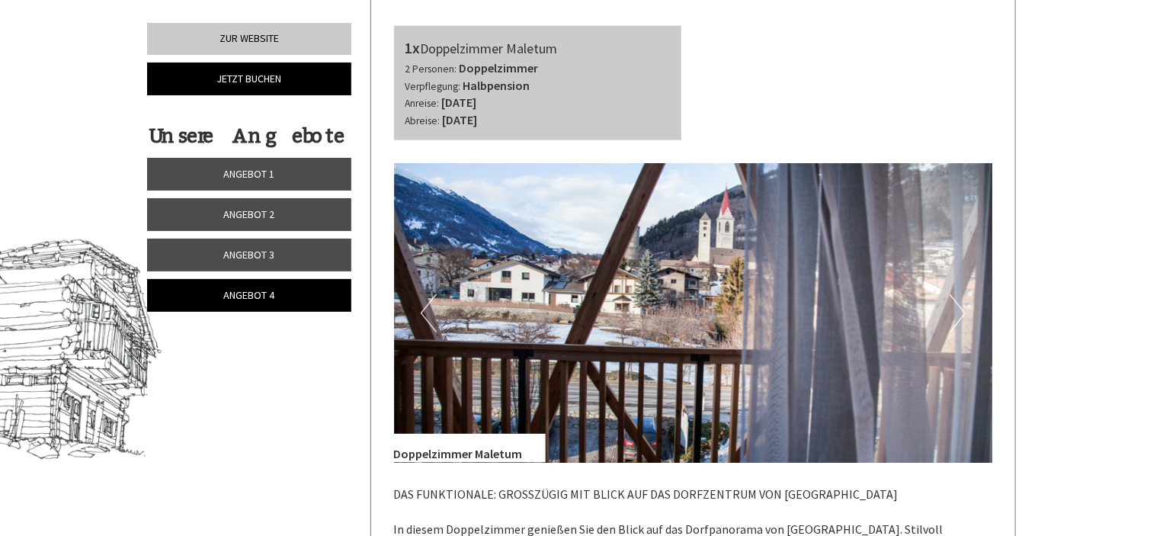
click at [952, 312] on button "Next" at bounding box center [957, 313] width 16 height 38
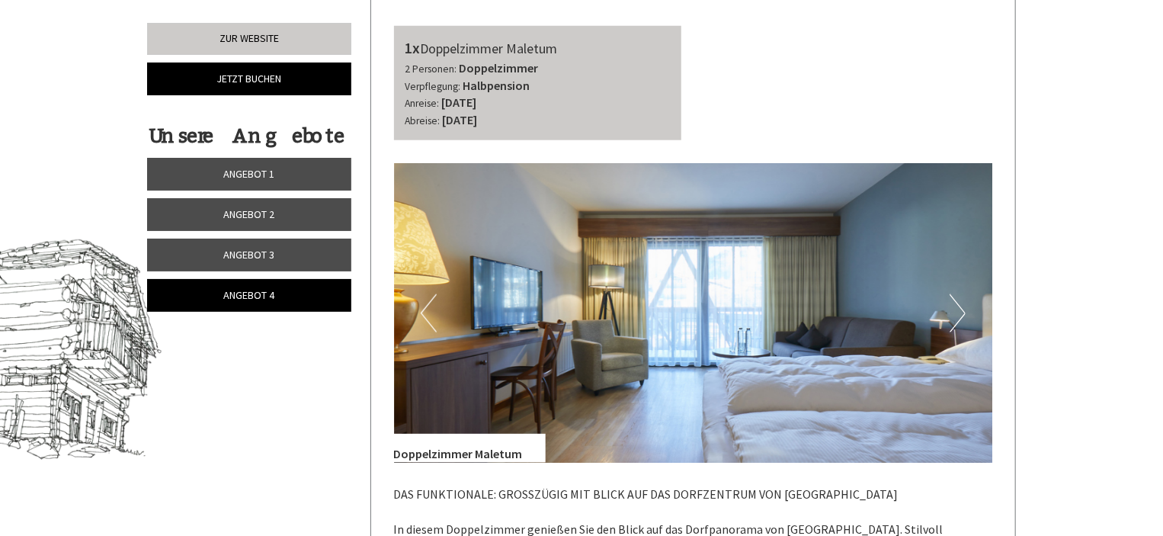
click at [294, 168] on link "Angebot 1" at bounding box center [249, 174] width 204 height 33
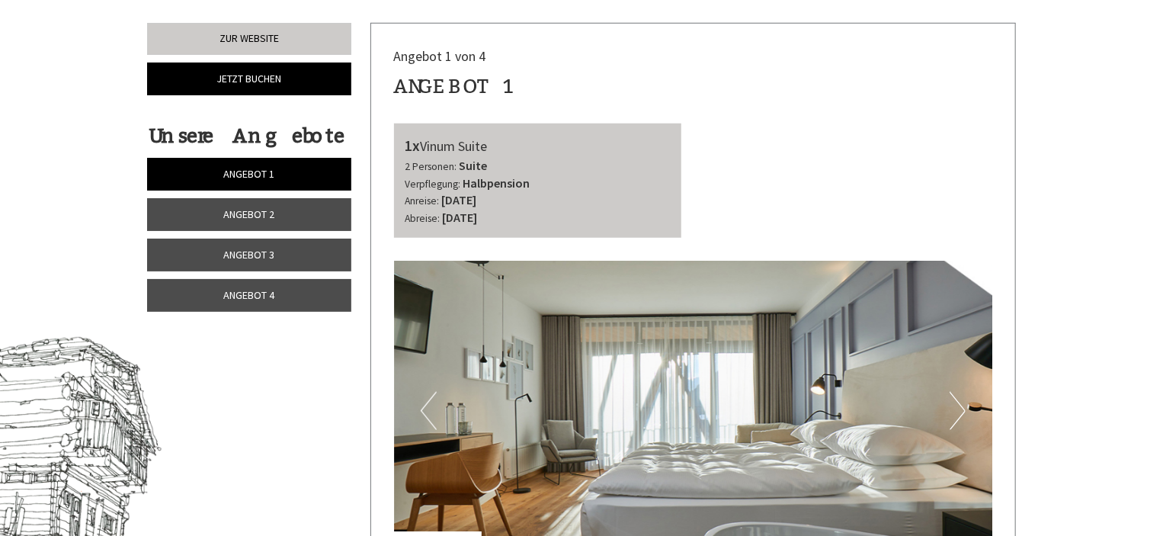
scroll to position [682, 0]
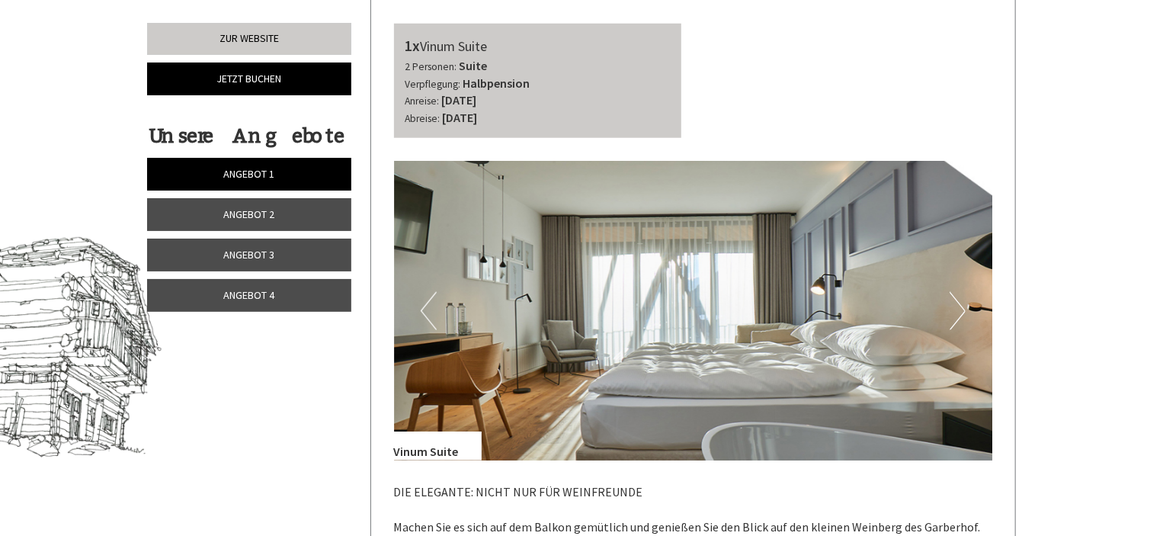
click at [954, 311] on button "Next" at bounding box center [957, 311] width 16 height 38
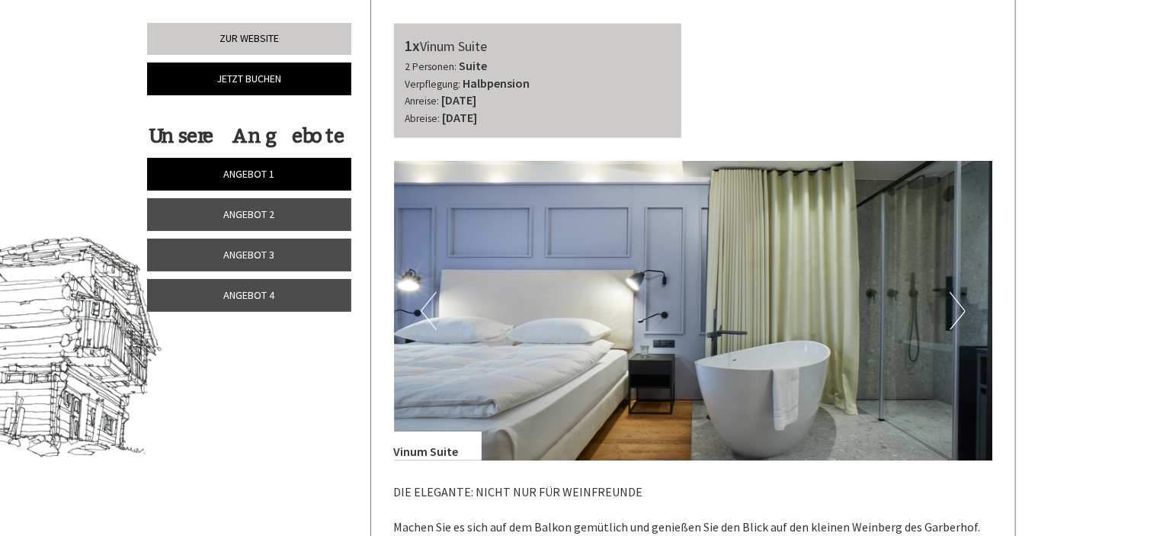
click at [954, 311] on button "Next" at bounding box center [957, 311] width 16 height 38
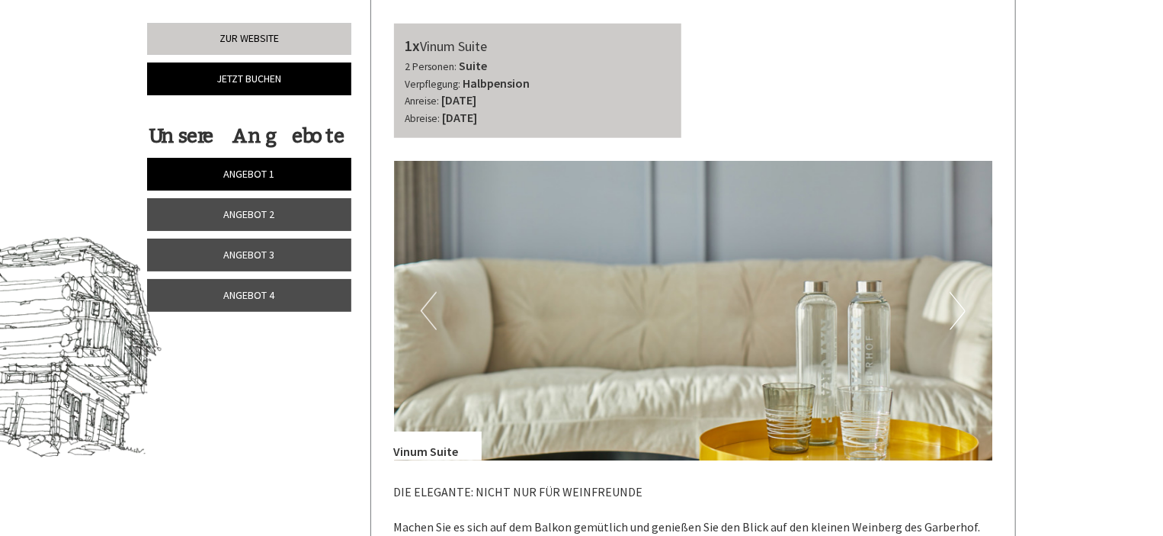
click at [255, 209] on span "Angebot 2" at bounding box center [249, 214] width 51 height 14
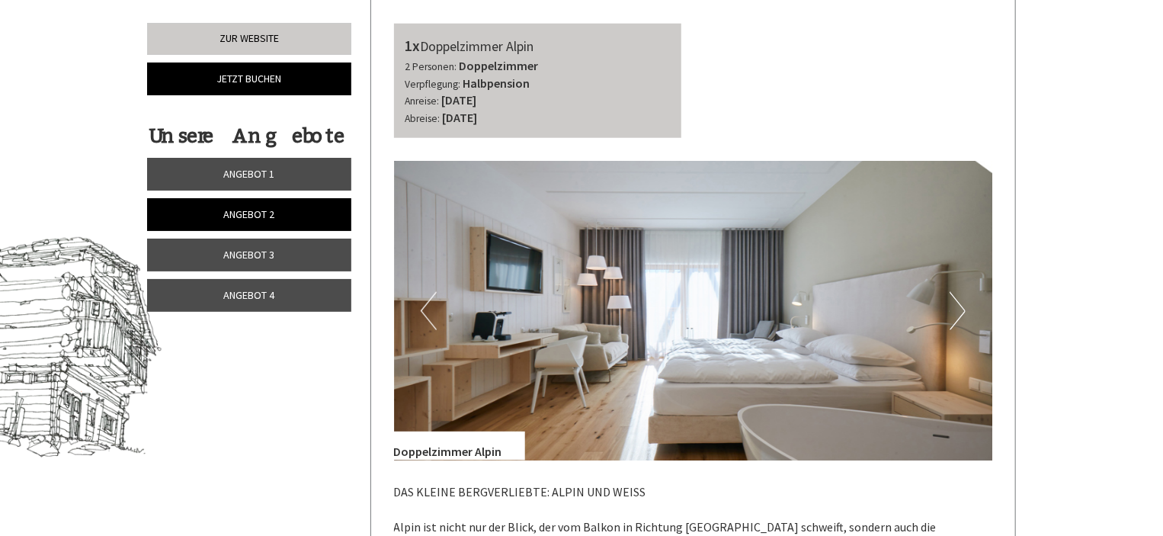
scroll to position [606, 0]
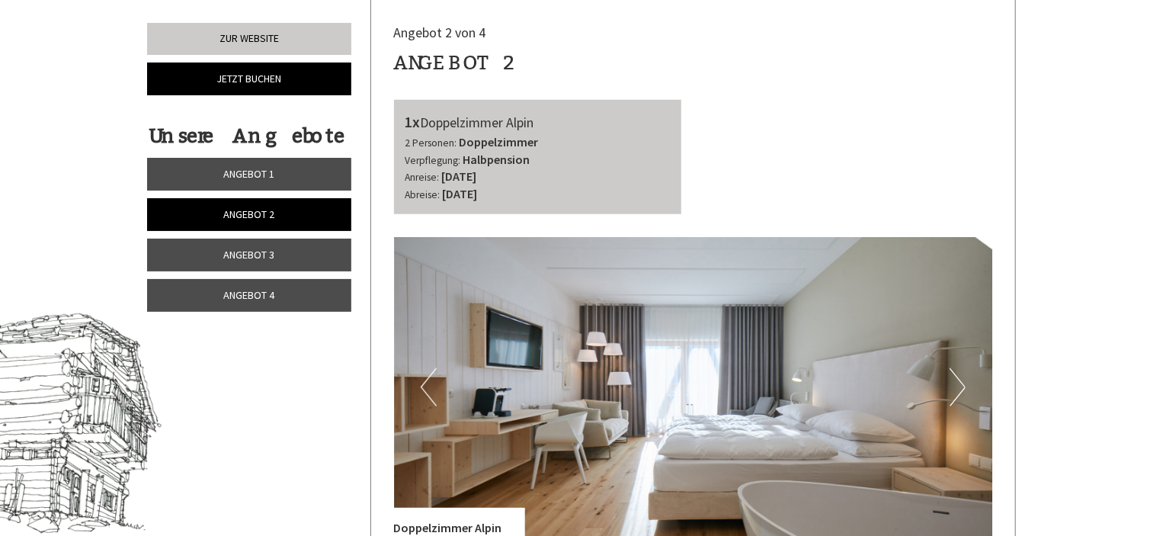
click at [960, 378] on button "Next" at bounding box center [957, 387] width 16 height 38
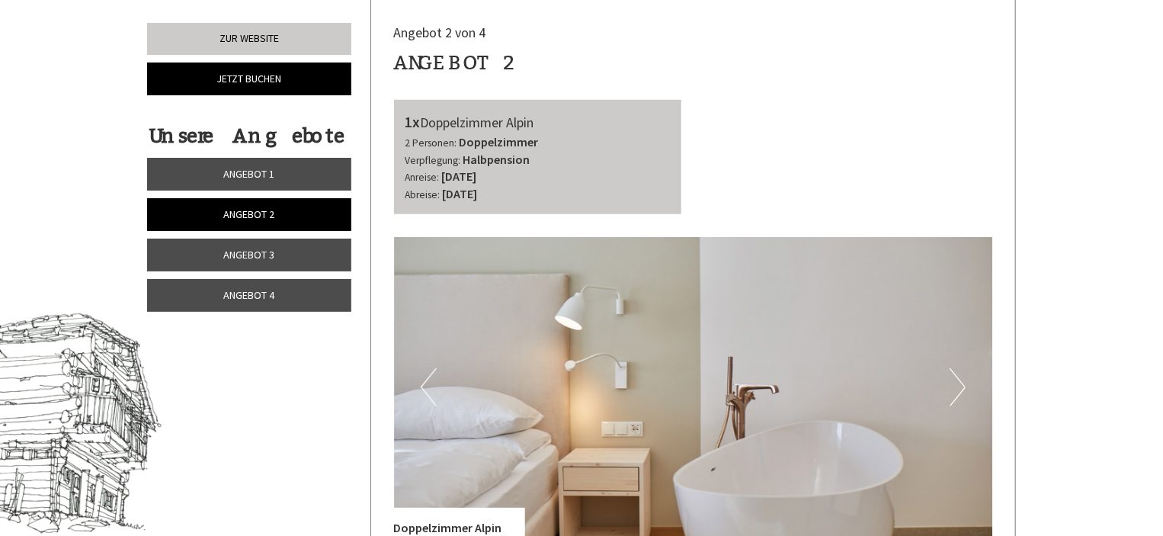
click at [293, 255] on link "Angebot 3" at bounding box center [249, 254] width 204 height 33
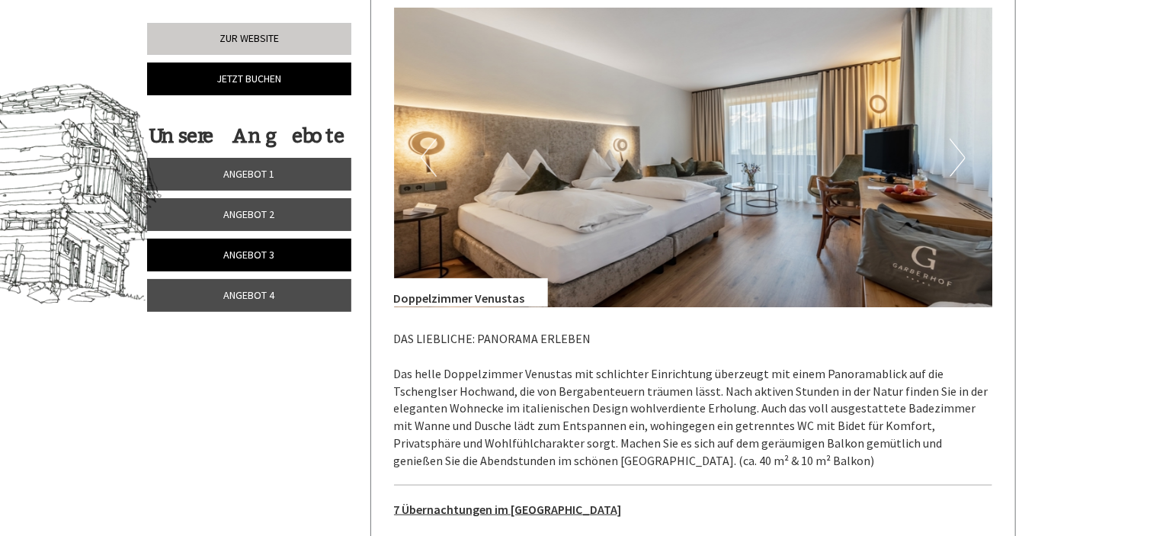
scroll to position [834, 0]
click at [298, 291] on link "Angebot 4" at bounding box center [249, 295] width 204 height 33
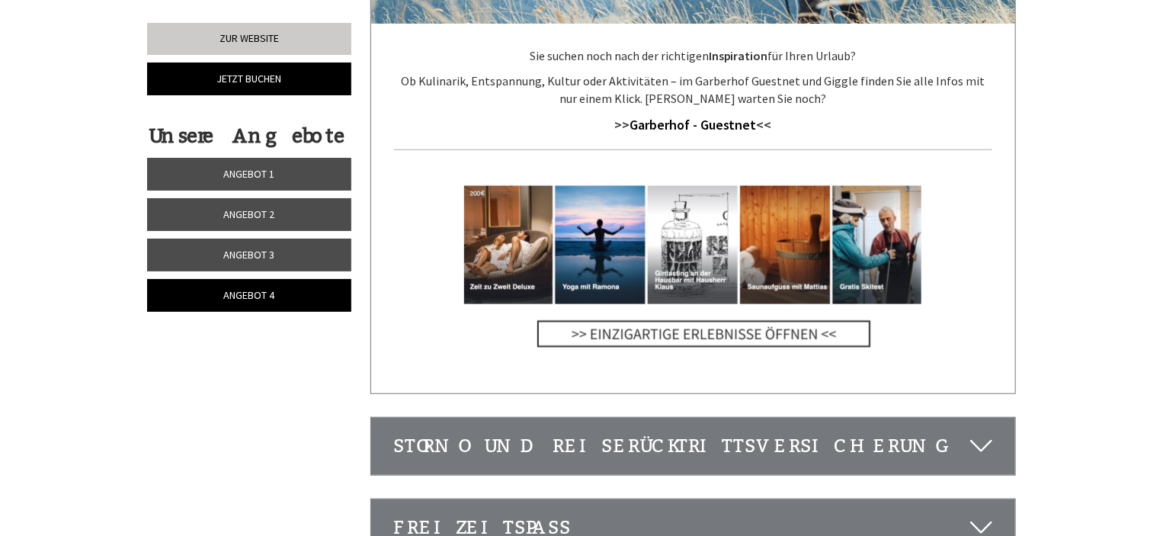
scroll to position [3501, 0]
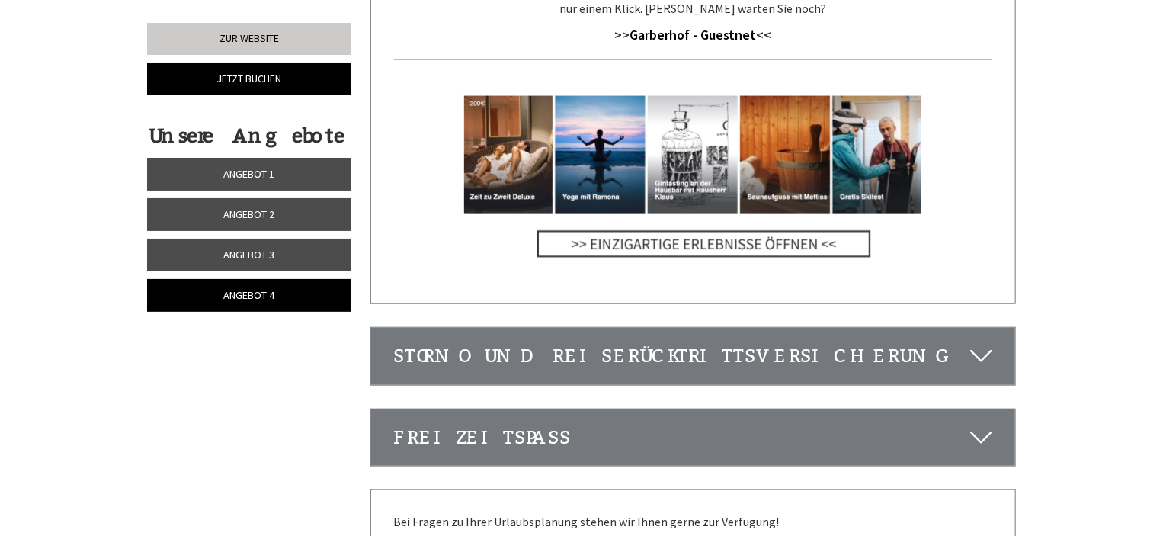
click at [983, 343] on icon at bounding box center [981, 356] width 22 height 26
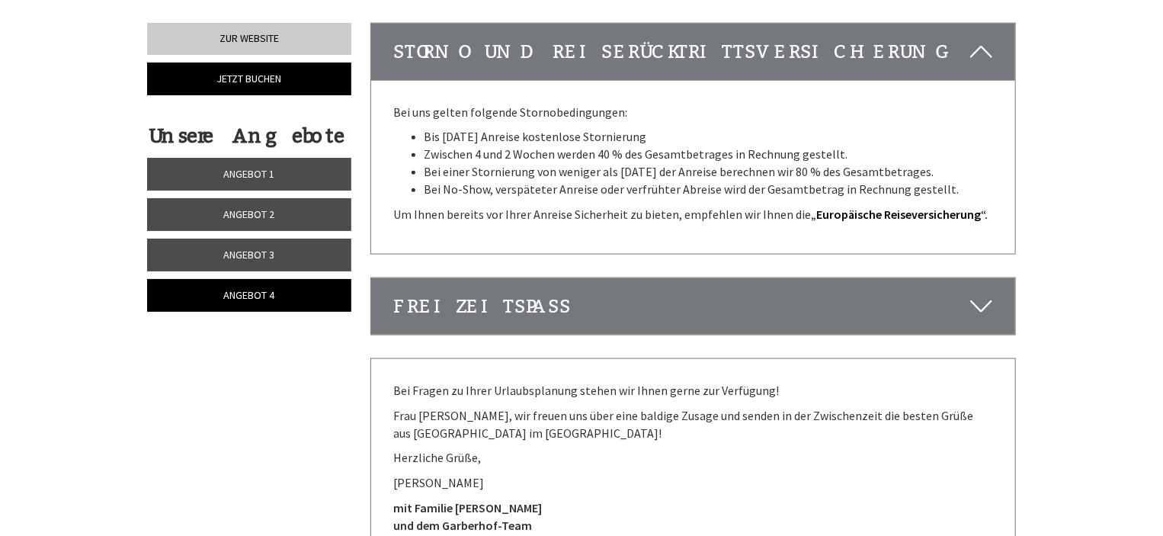
scroll to position [3805, 0]
click at [985, 293] on icon at bounding box center [981, 306] width 22 height 26
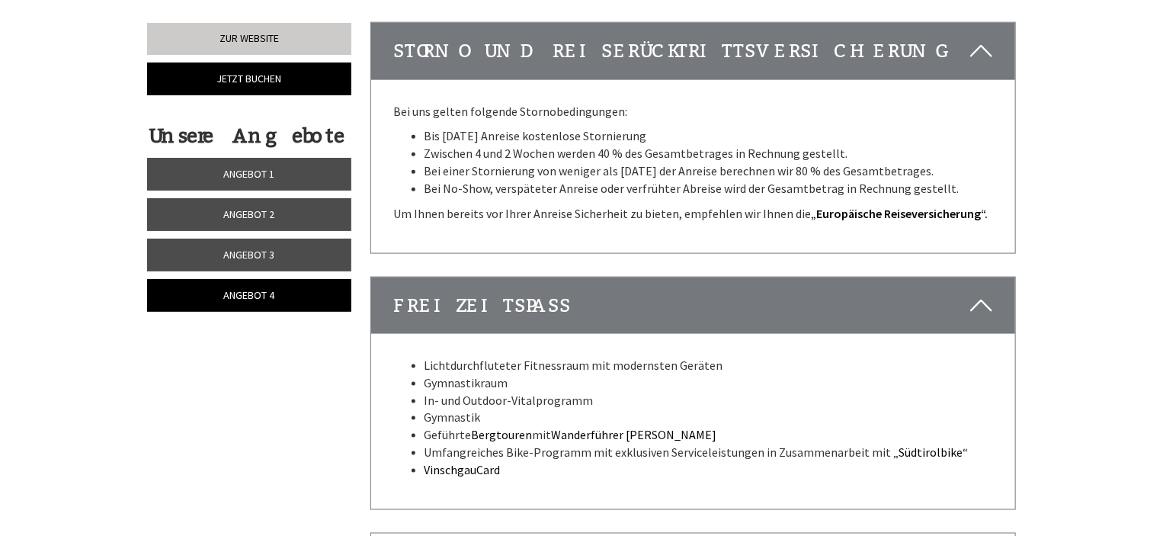
click at [987, 293] on icon at bounding box center [981, 306] width 22 height 26
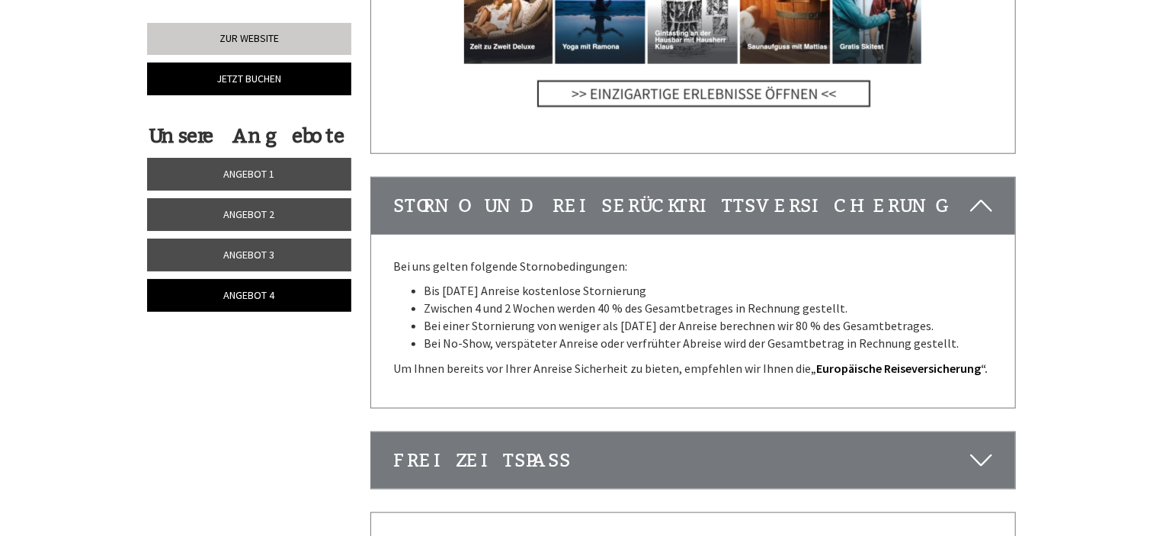
scroll to position [3653, 0]
